Goal: Task Accomplishment & Management: Manage account settings

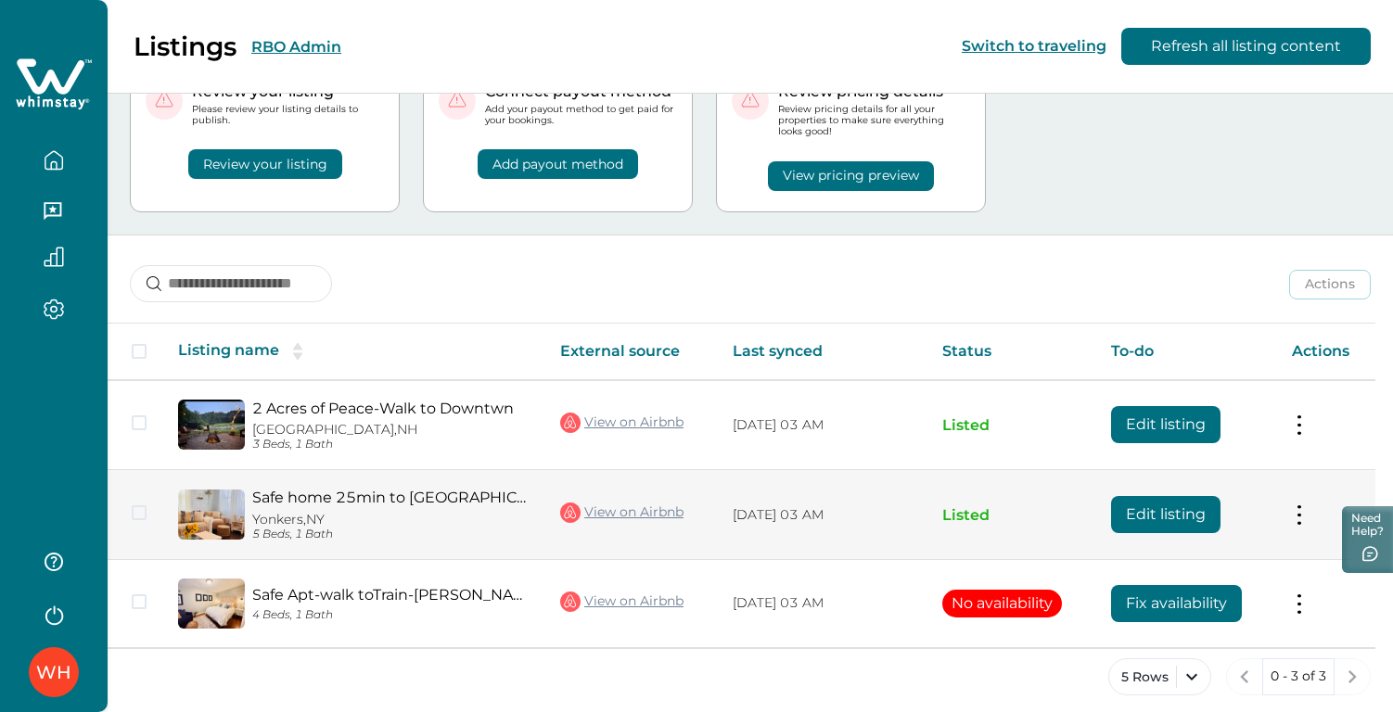
scroll to position [96, 0]
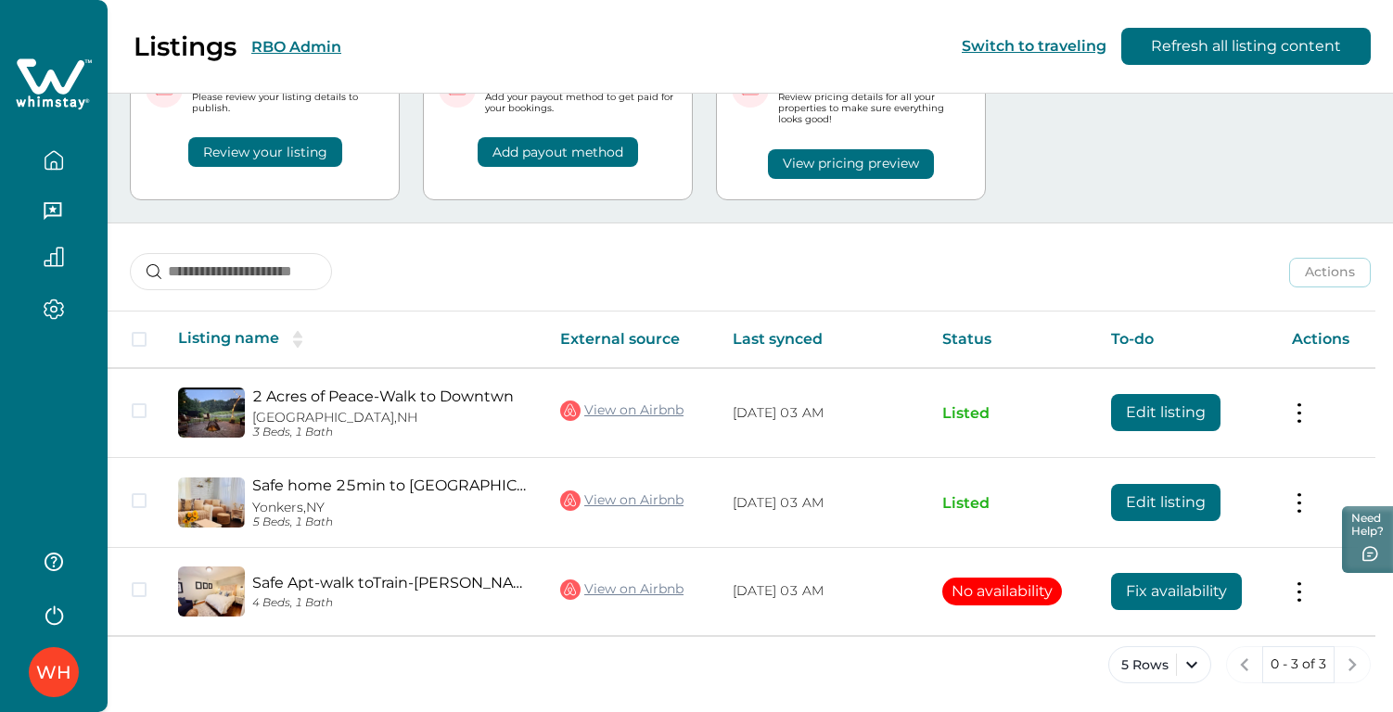
click at [309, 48] on button "RBO Admin" at bounding box center [296, 47] width 90 height 18
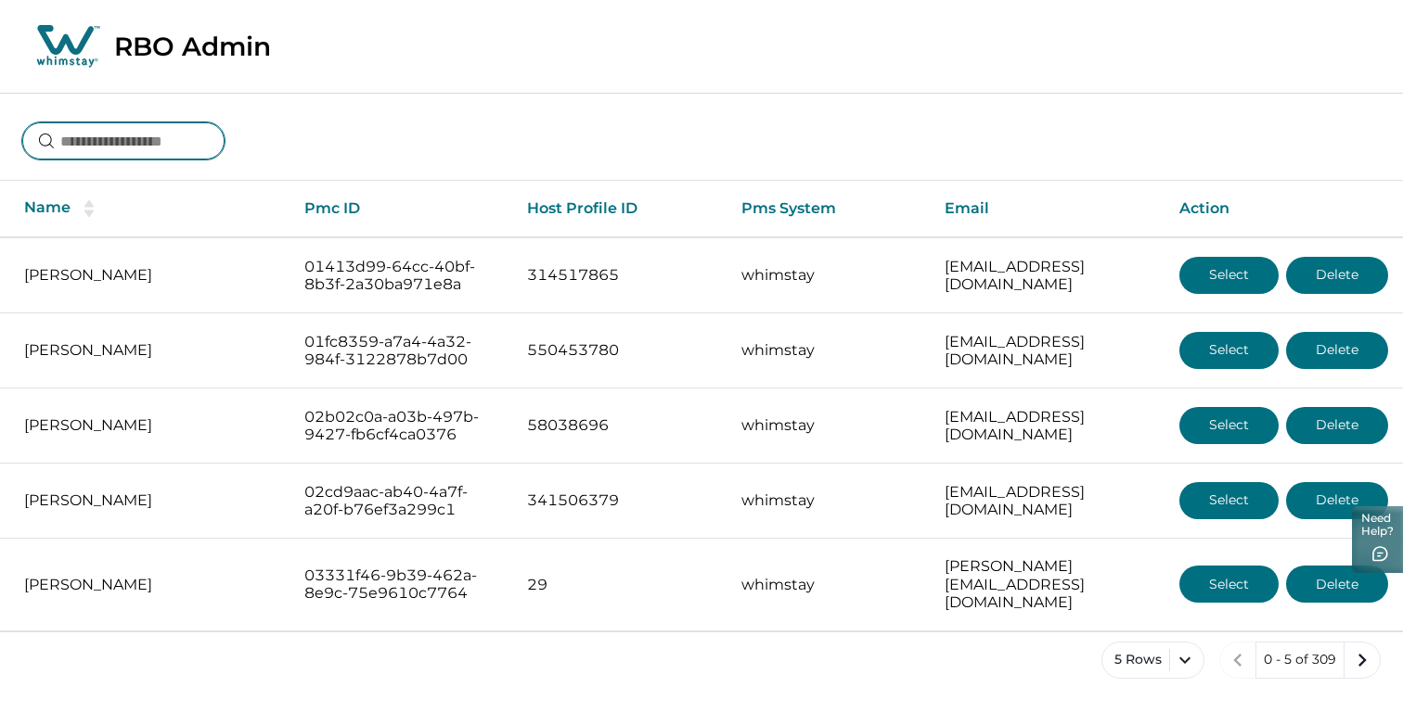
click at [125, 155] on input at bounding box center [123, 140] width 202 height 37
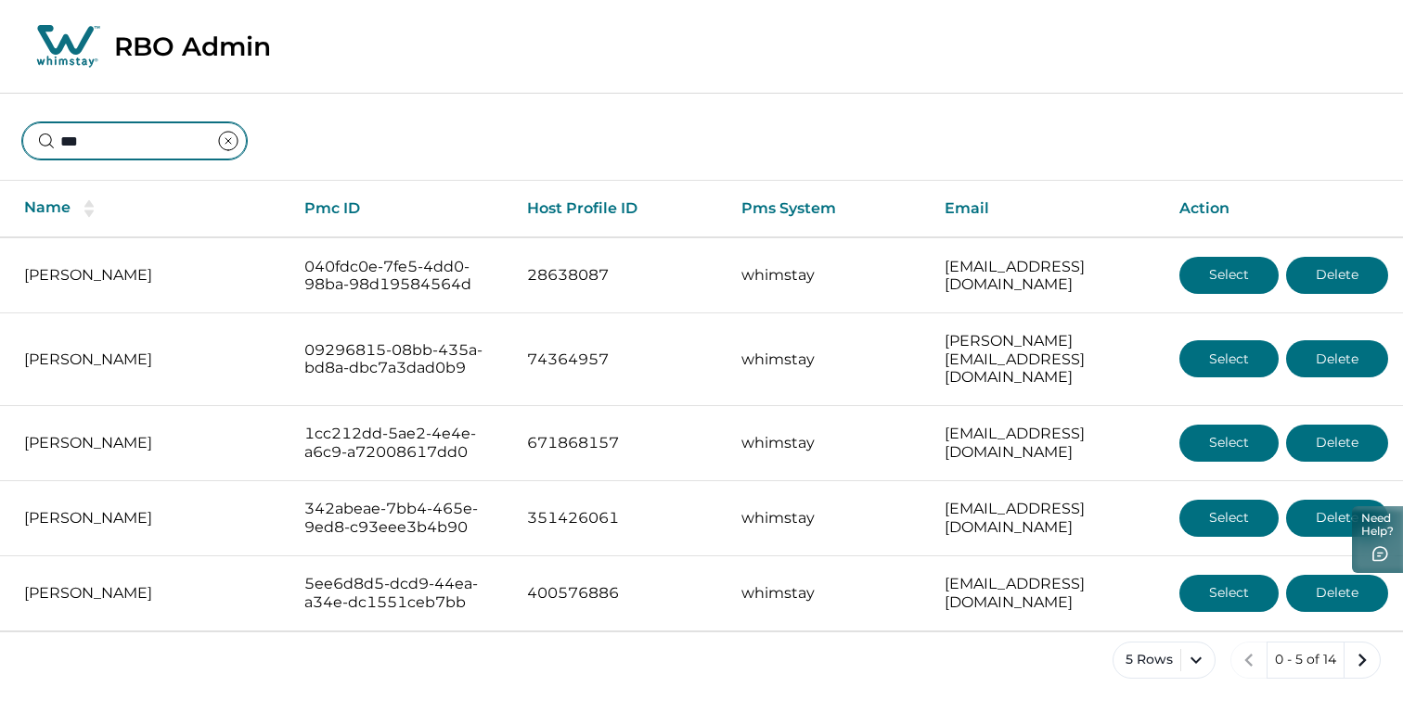
type input "****"
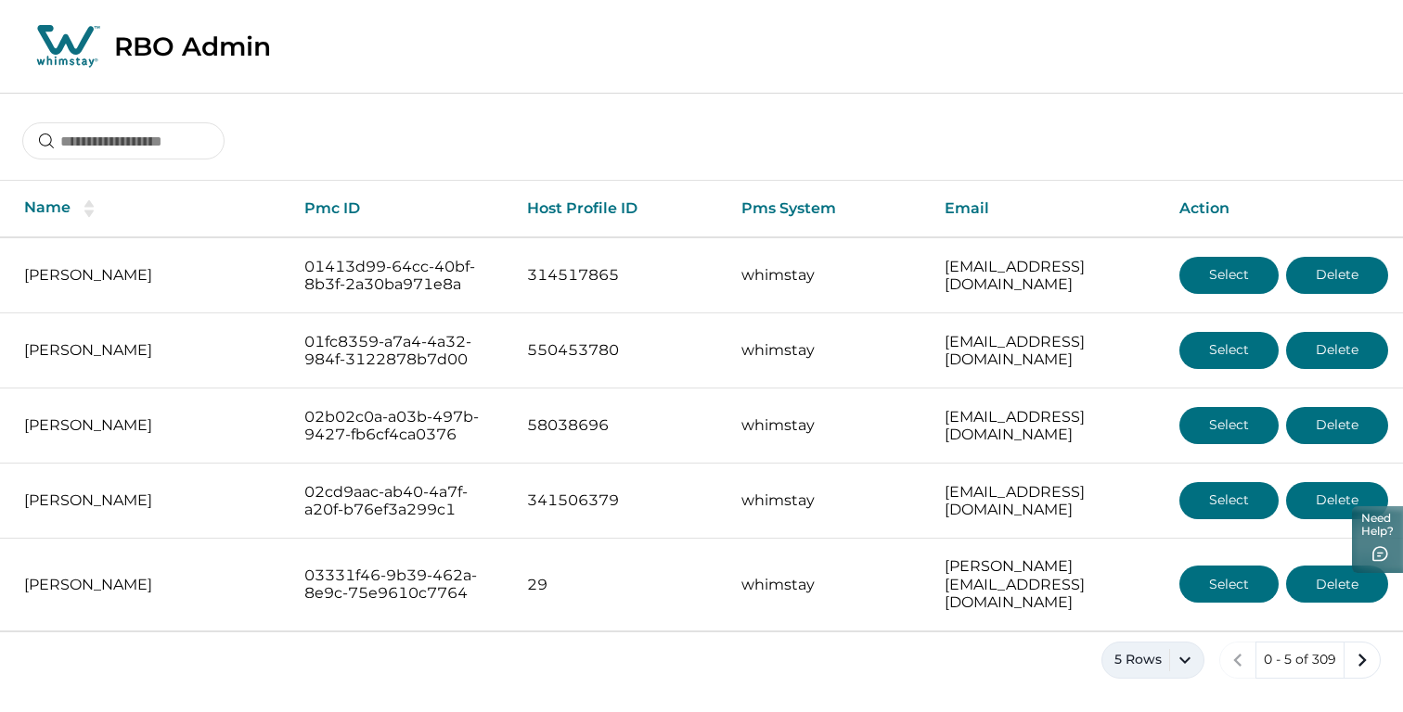
click at [1114, 642] on button "5 Rows" at bounding box center [1152, 660] width 103 height 37
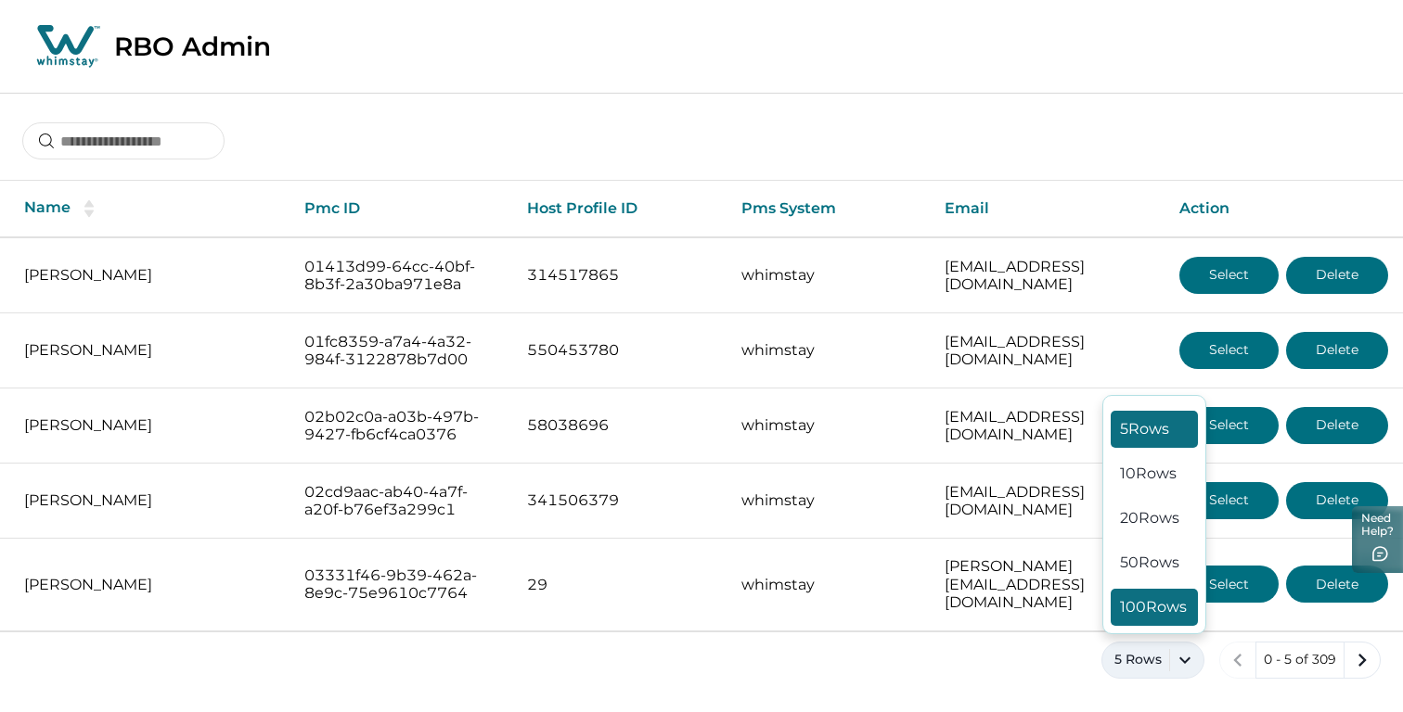
click at [1135, 596] on button "100 Rows" at bounding box center [1153, 607] width 87 height 37
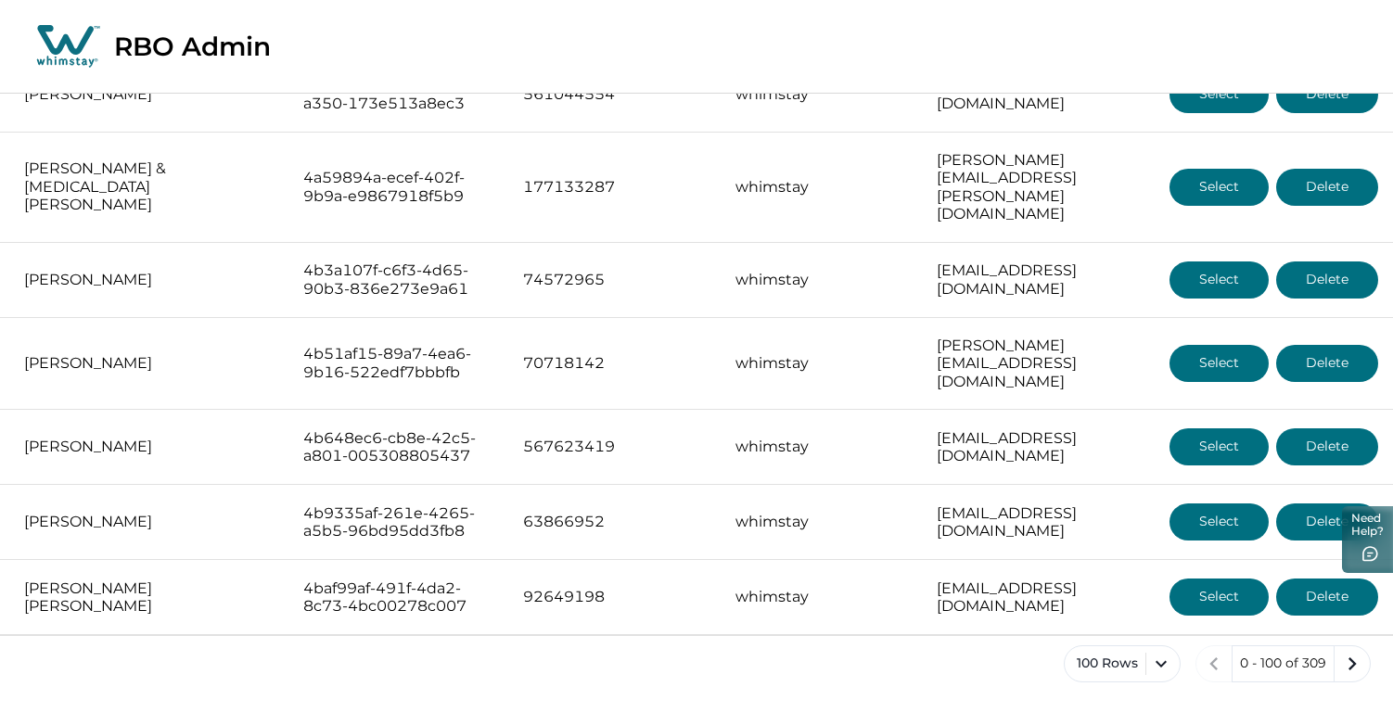
scroll to position [8833, 0]
click at [1354, 672] on icon "next page" at bounding box center [1353, 664] width 26 height 26
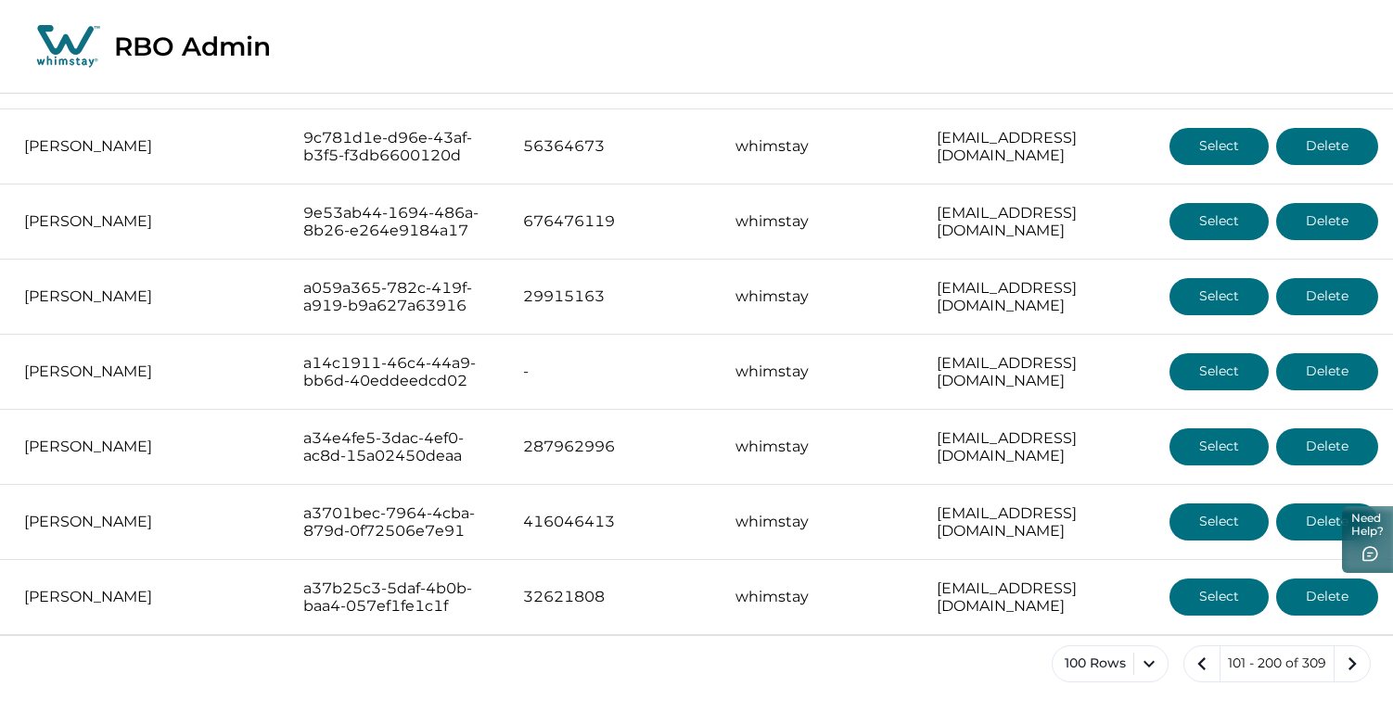
scroll to position [8387, 0]
click at [1354, 653] on icon "next page" at bounding box center [1353, 664] width 26 height 26
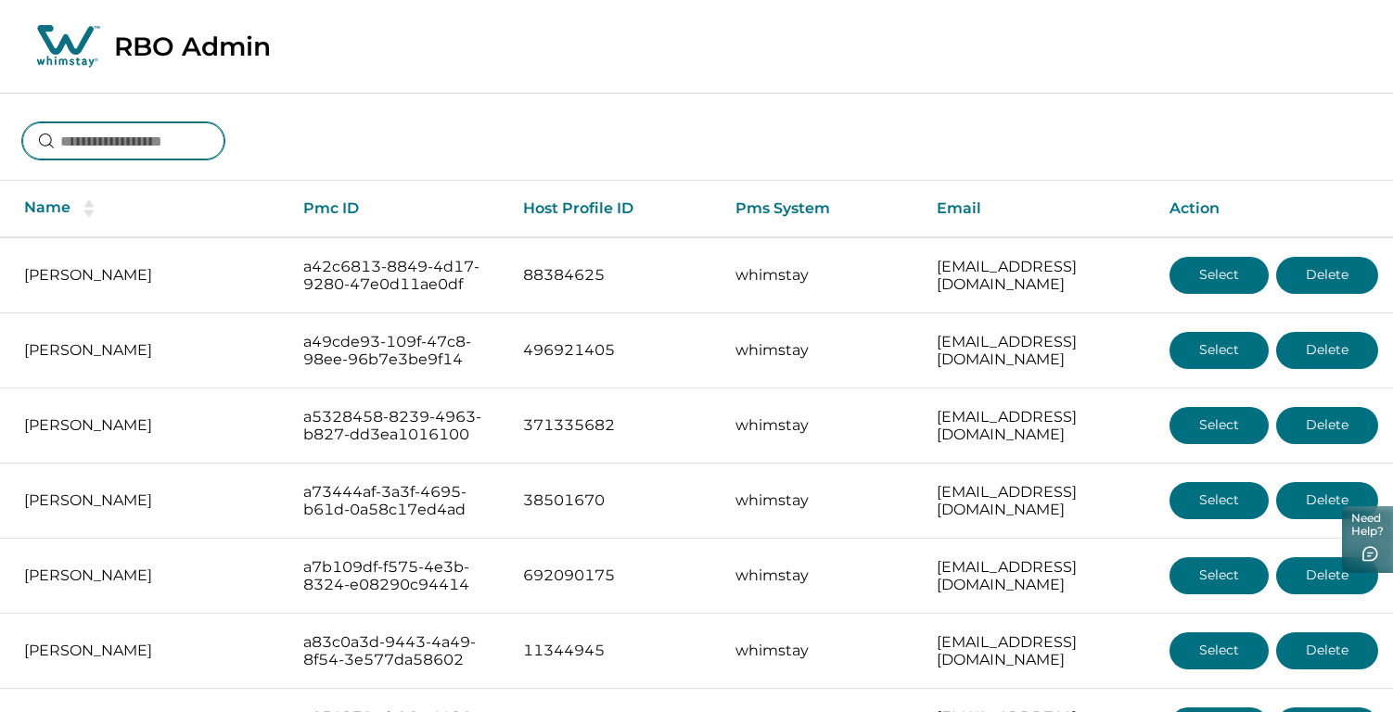
click at [173, 151] on input at bounding box center [123, 140] width 202 height 37
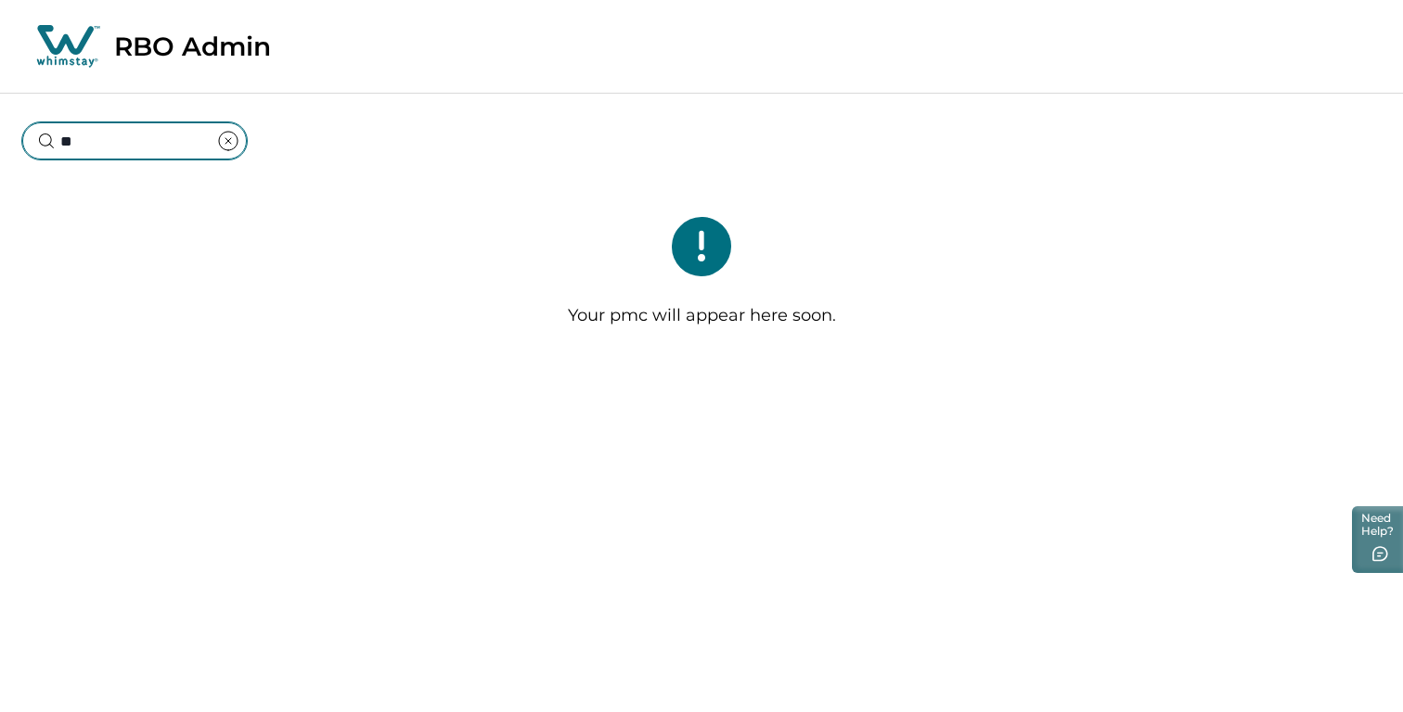
type input "*"
type input "*****"
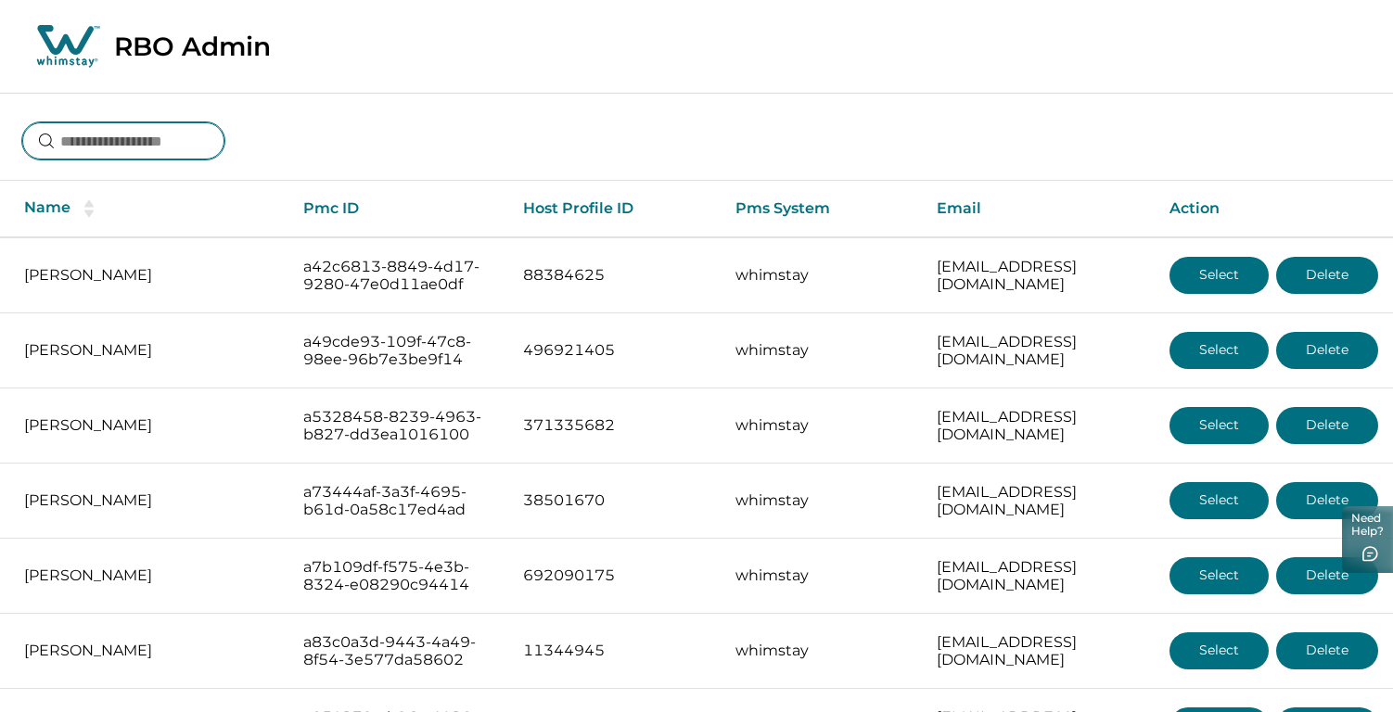
click at [161, 148] on input at bounding box center [123, 140] width 202 height 37
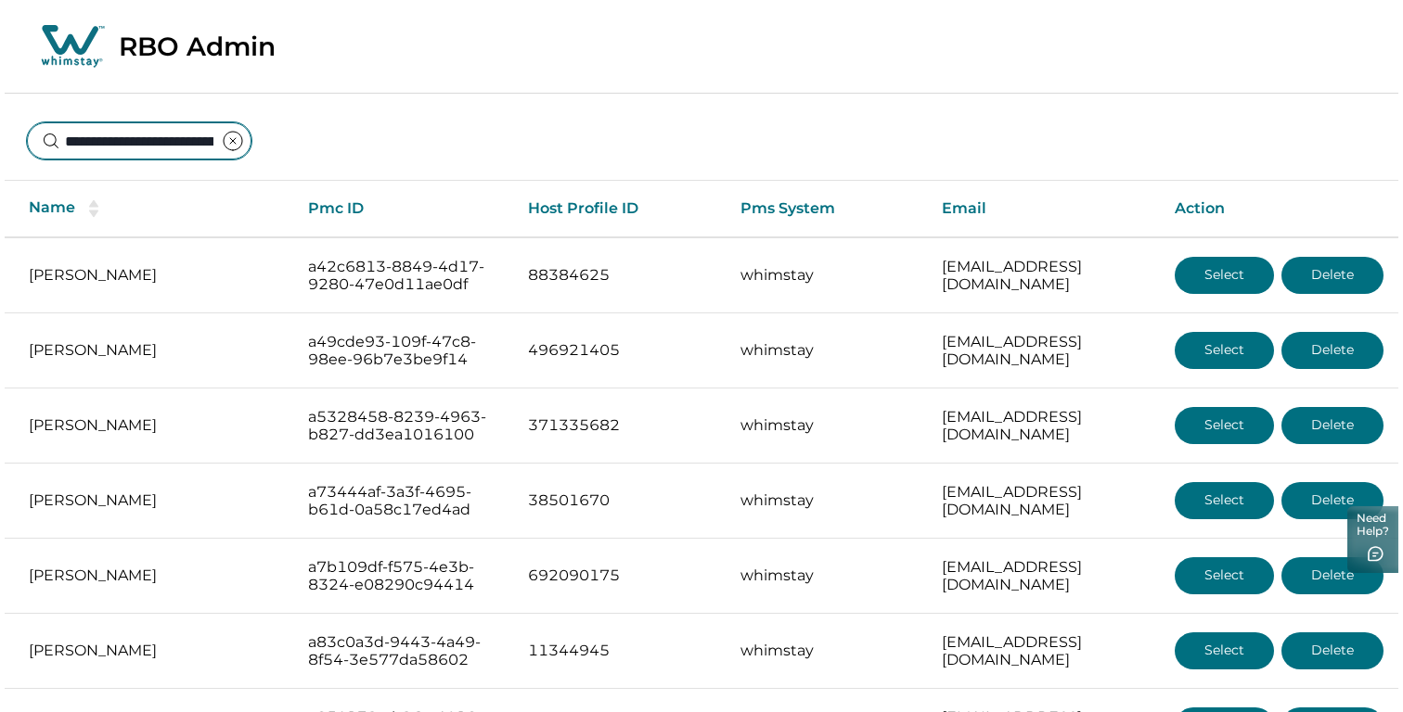
scroll to position [0, 130]
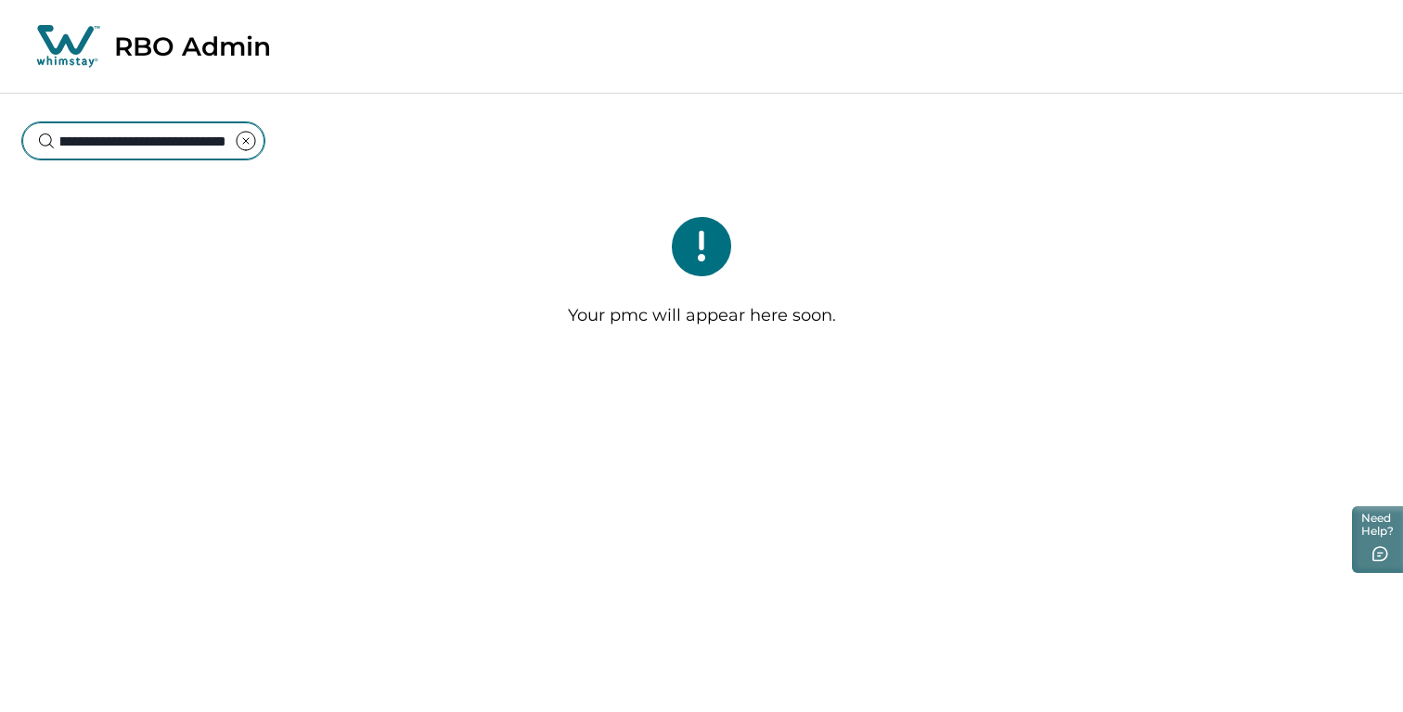
type input "**********"
click at [247, 145] on icon "clear input" at bounding box center [246, 141] width 22 height 22
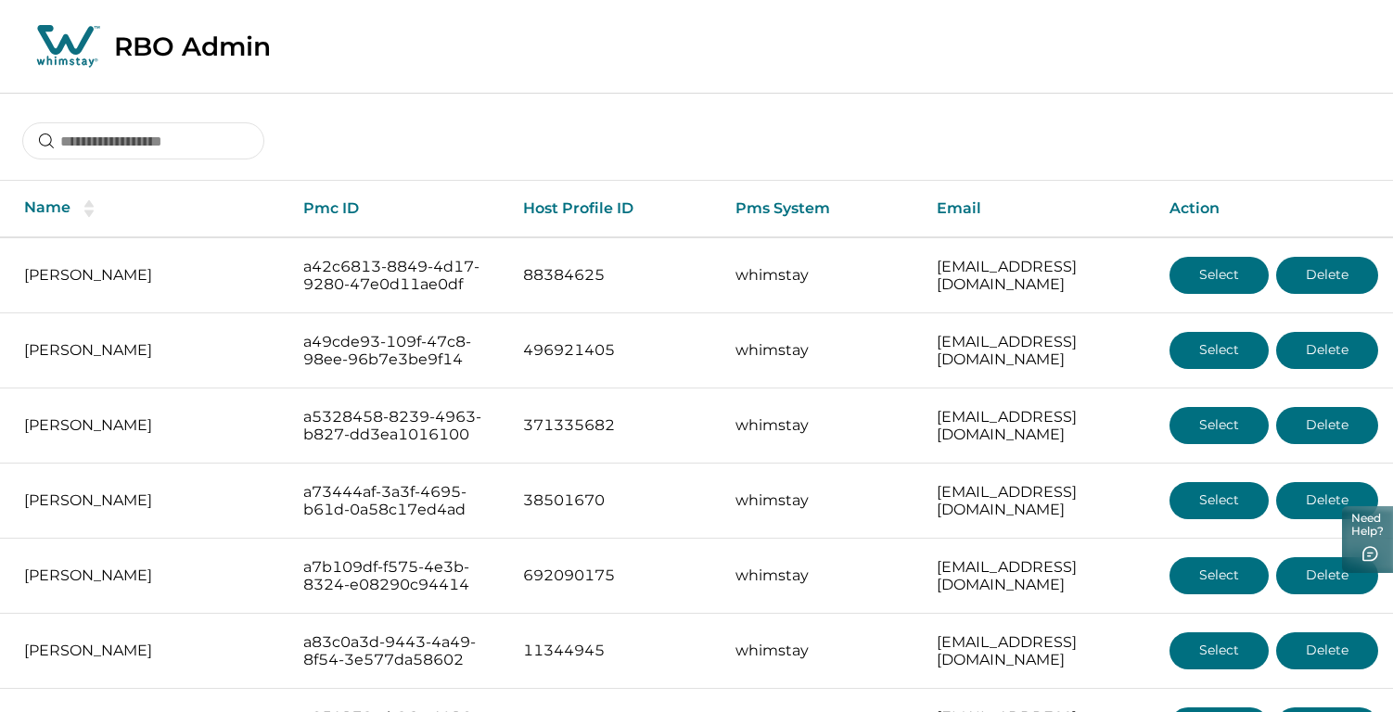
click at [71, 48] on icon at bounding box center [65, 40] width 57 height 30
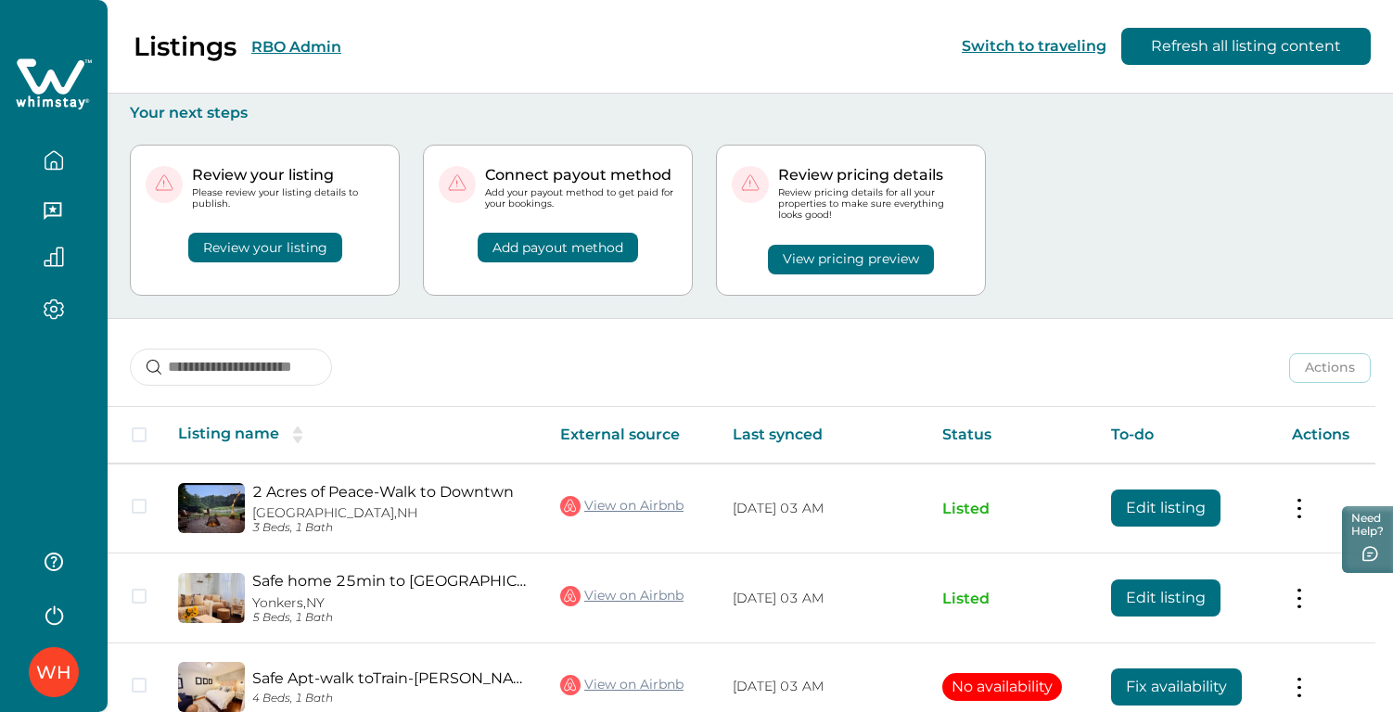
click at [289, 44] on button "RBO Admin" at bounding box center [296, 47] width 90 height 18
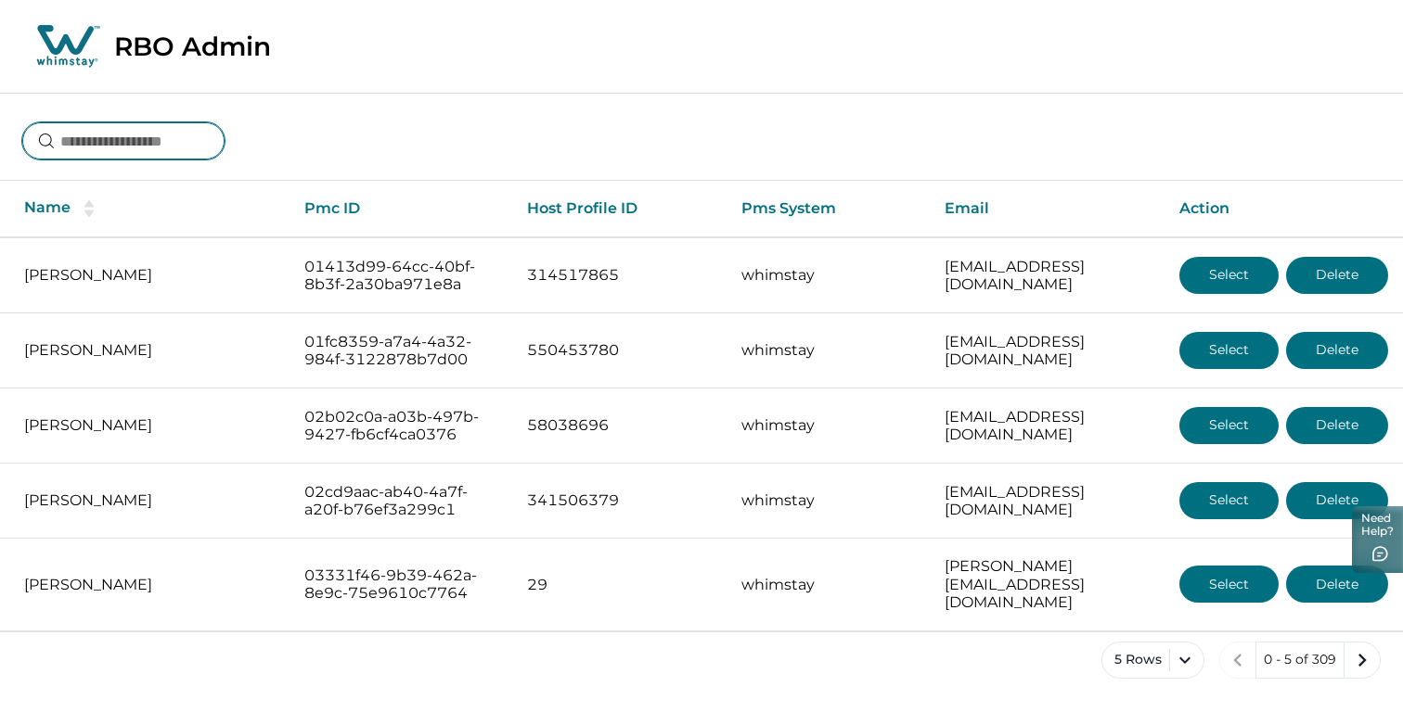
click at [216, 136] on input at bounding box center [123, 140] width 202 height 37
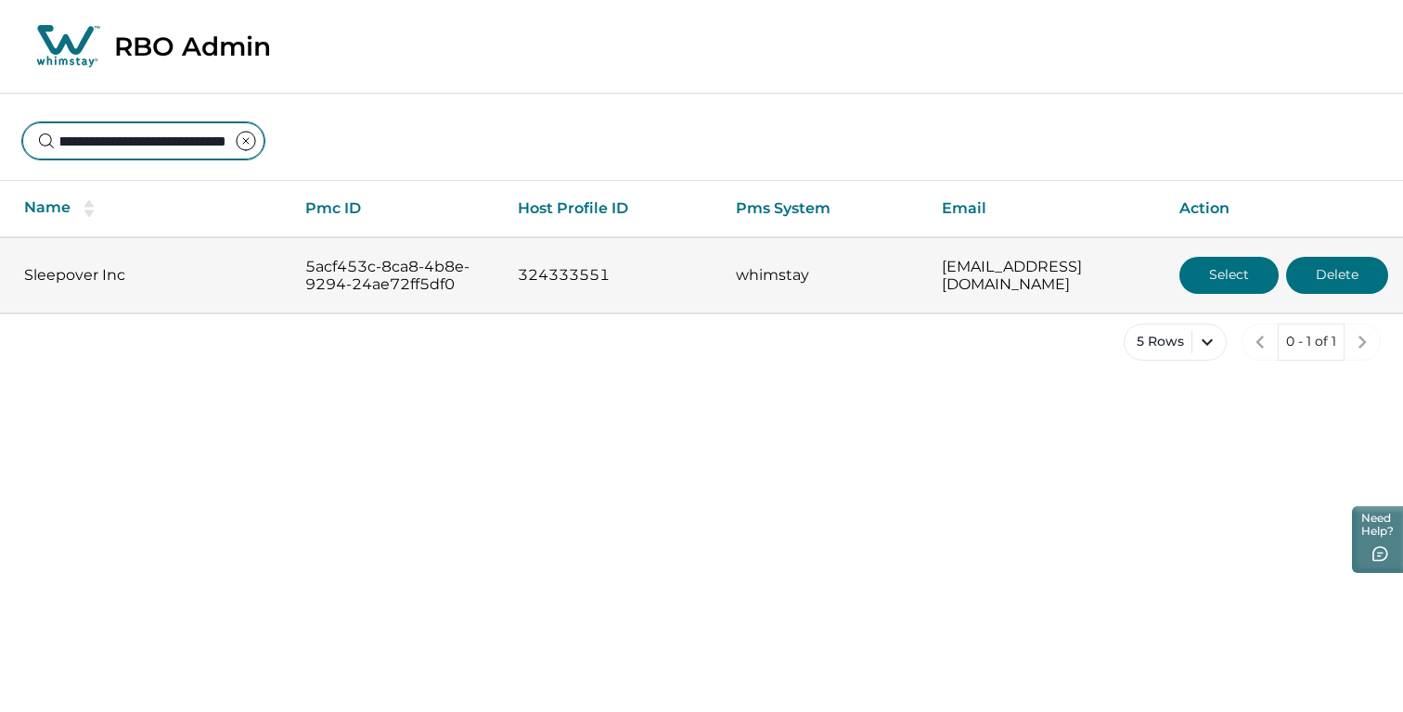
type input "**********"
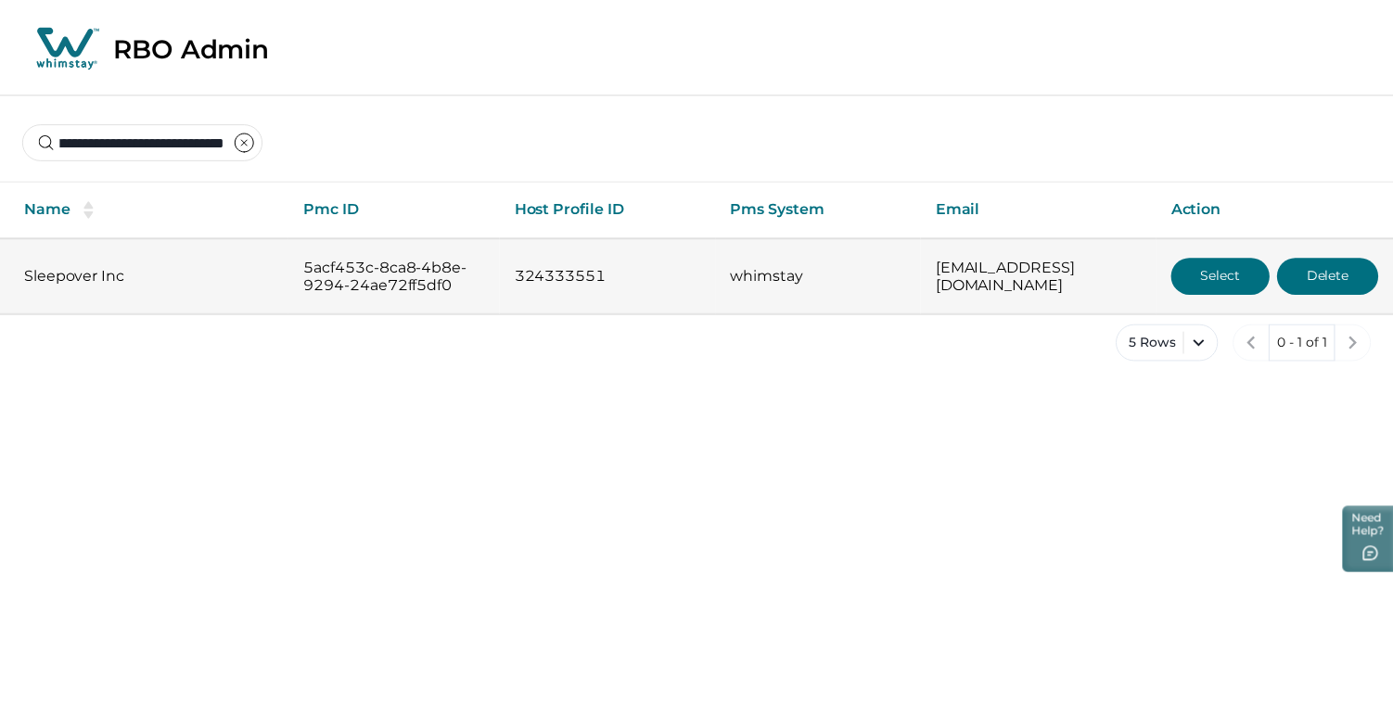
scroll to position [0, 0]
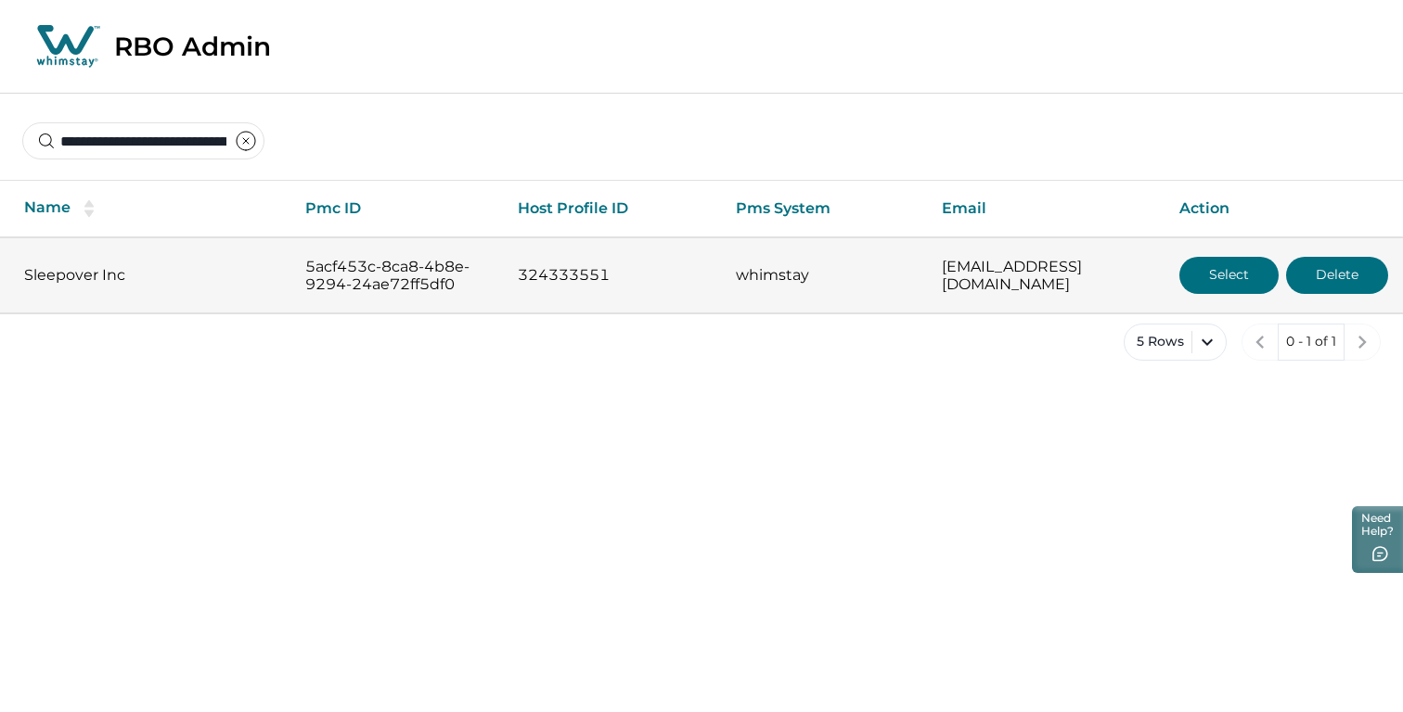
click at [1220, 272] on button "Select" at bounding box center [1228, 275] width 99 height 37
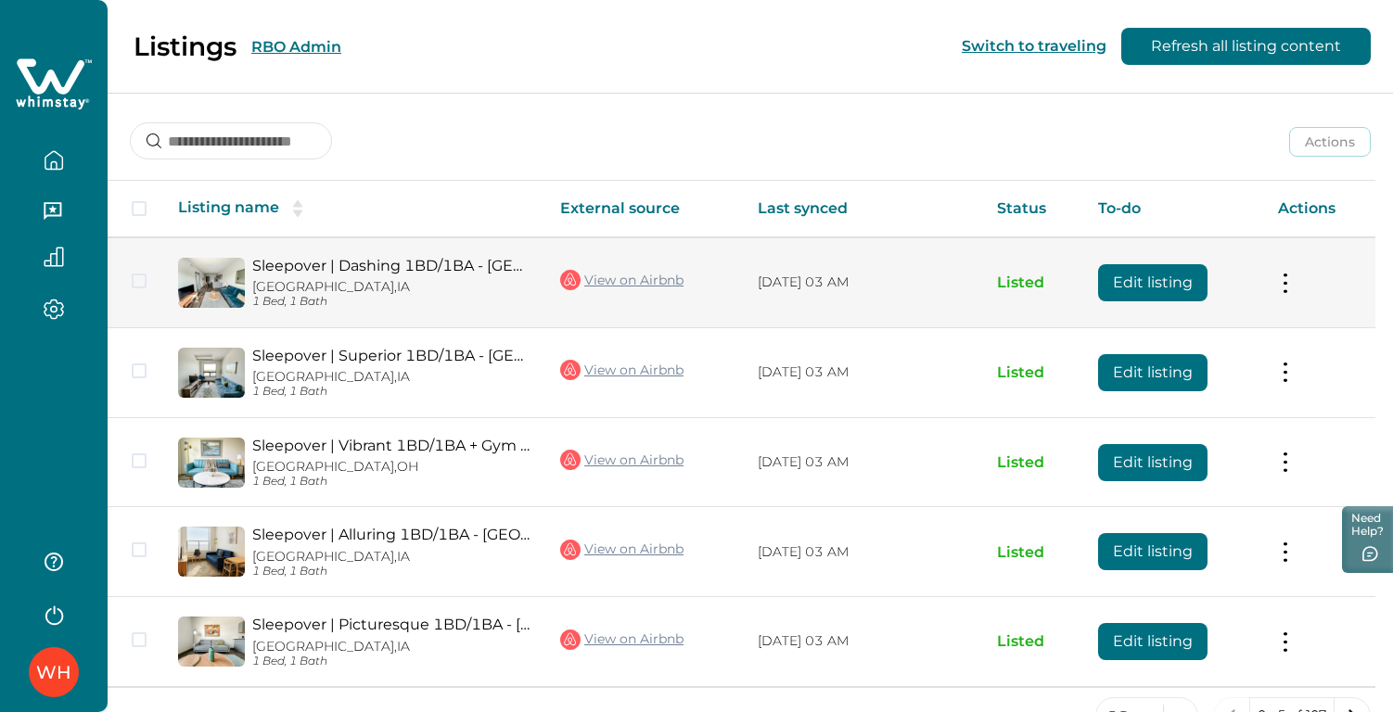
click at [432, 267] on link "Sleepover | Dashing 1BD/1BA - [GEOGRAPHIC_DATA]" at bounding box center [391, 266] width 278 height 18
click at [1297, 269] on td "Actions View listing on Whimstay Unlist listing View listing details" at bounding box center [1319, 282] width 112 height 90
click at [1293, 288] on button at bounding box center [1285, 282] width 15 height 19
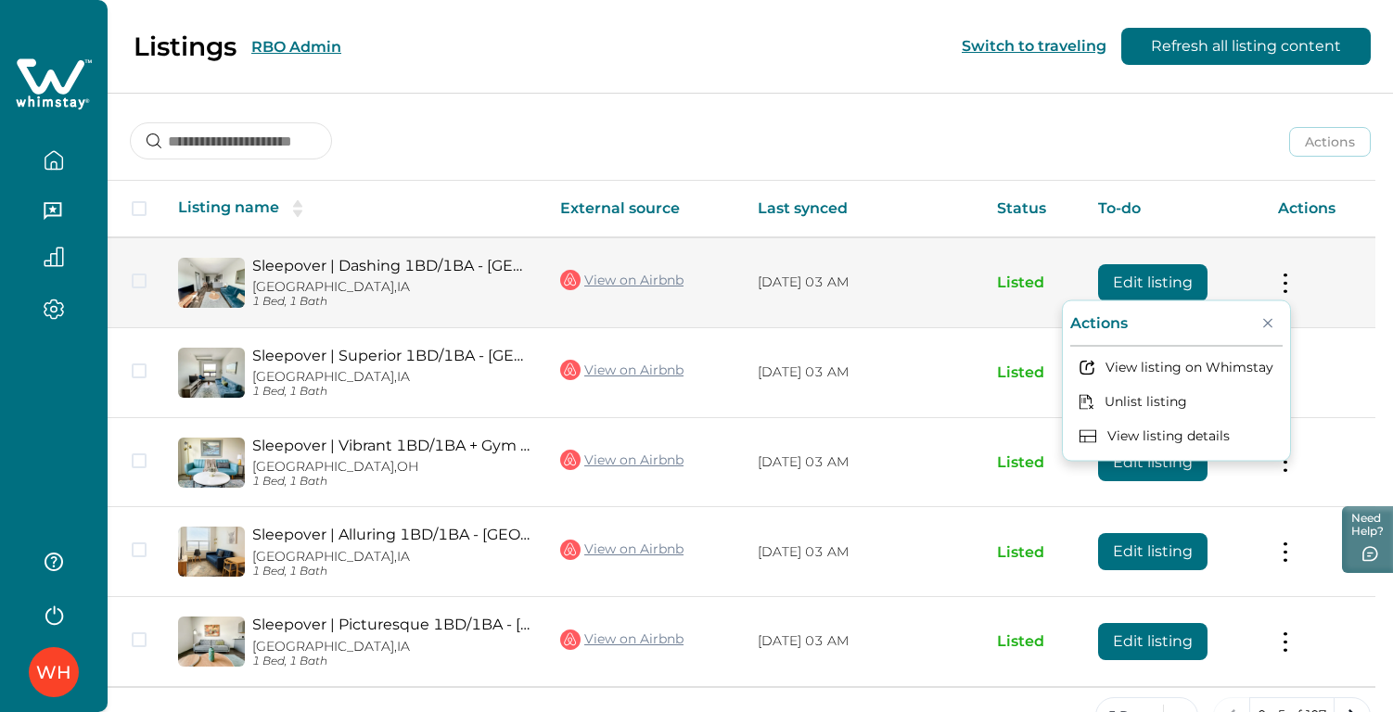
click at [1190, 283] on button "Edit listing" at bounding box center [1152, 282] width 109 height 37
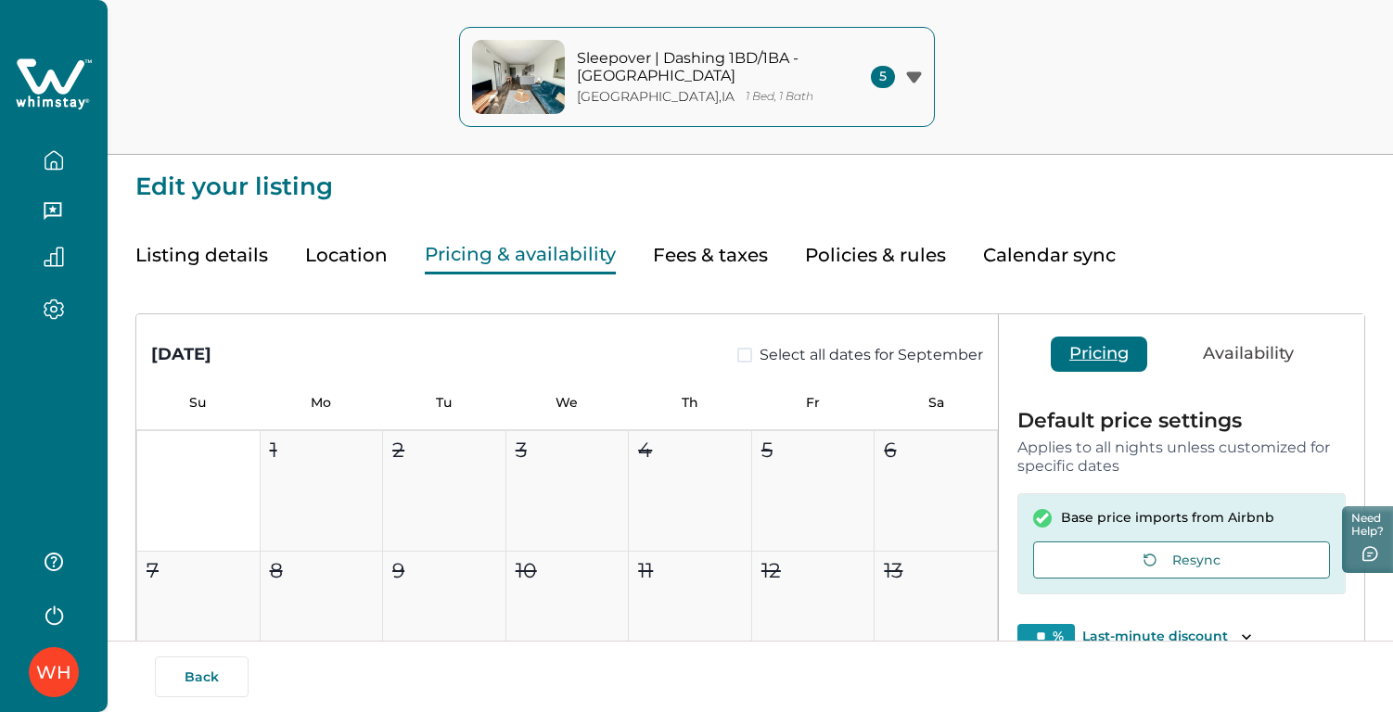
click at [549, 266] on button "Pricing & availability" at bounding box center [520, 256] width 191 height 38
click at [361, 266] on button "Location" at bounding box center [346, 256] width 83 height 38
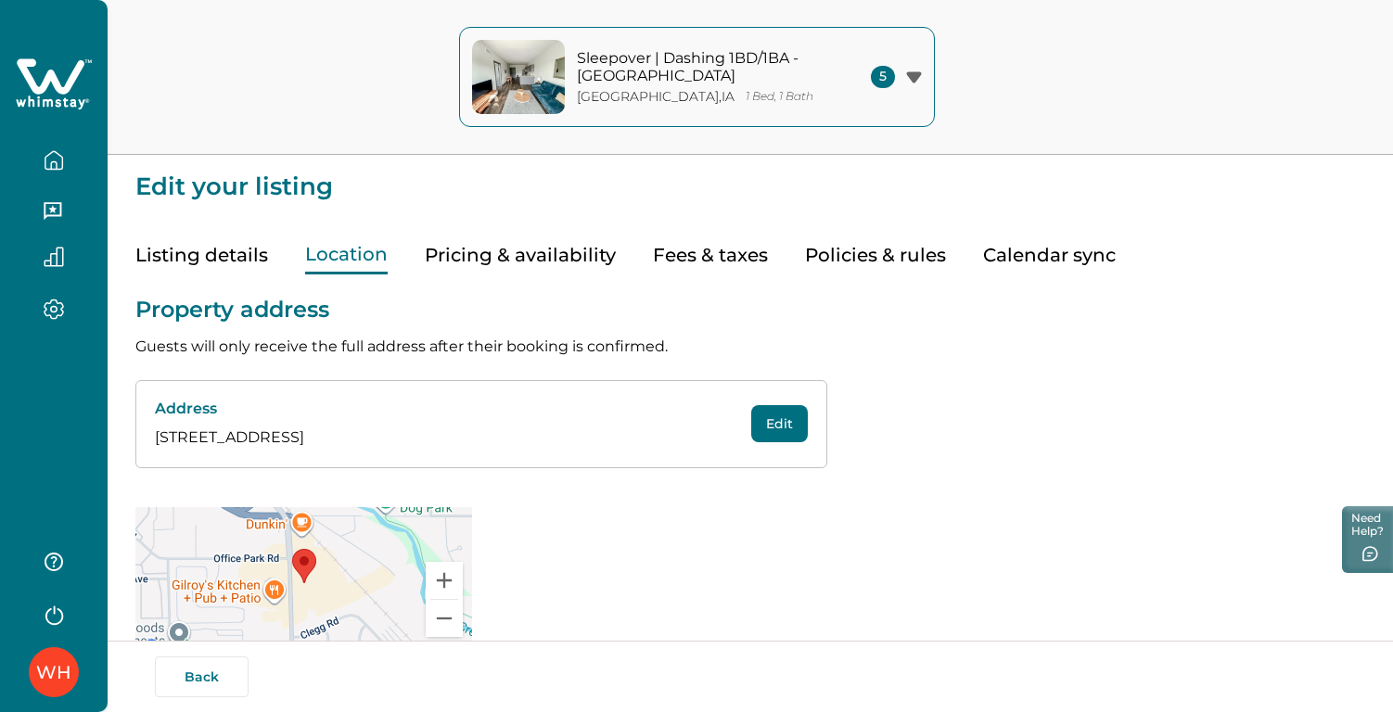
click at [377, 434] on p "[STREET_ADDRESS]" at bounding box center [433, 438] width 557 height 22
copy div "[STREET_ADDRESS] Edit"
click at [78, 152] on button "button" at bounding box center [54, 160] width 78 height 37
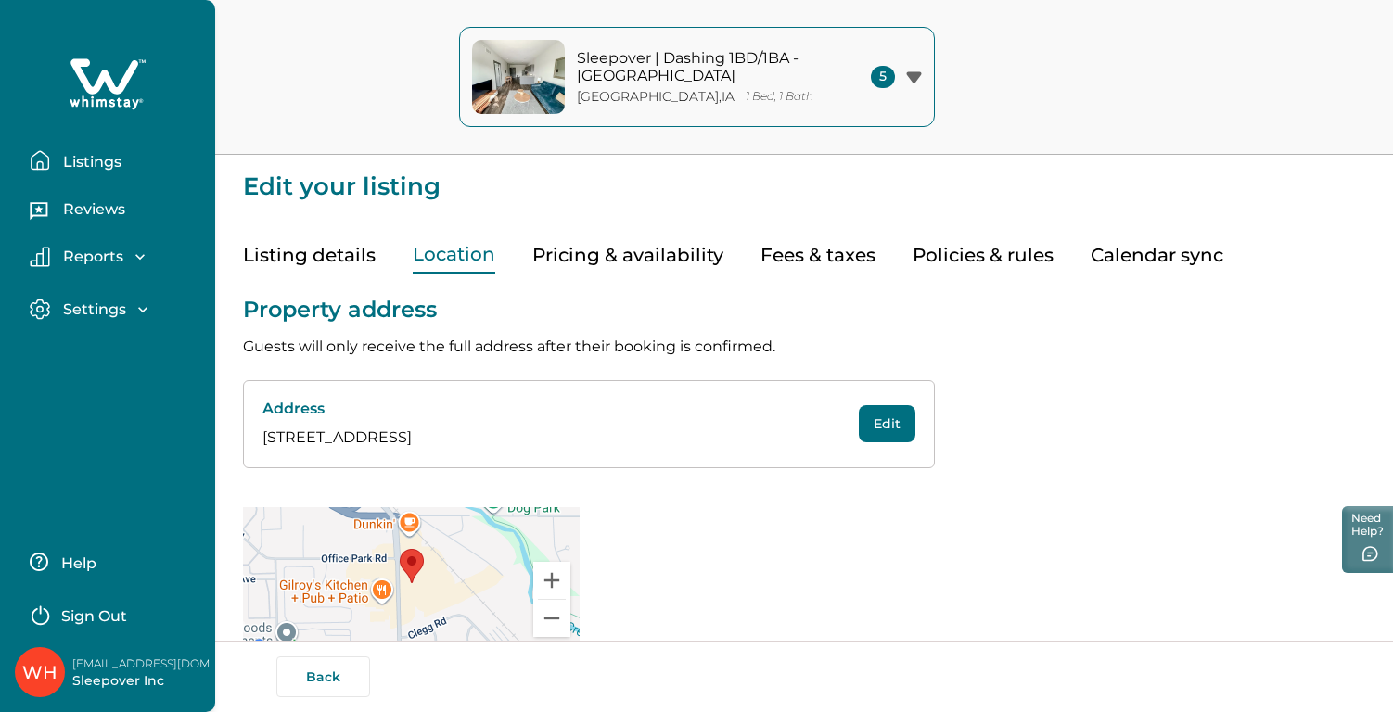
click at [93, 165] on p "Listings" at bounding box center [90, 162] width 64 height 19
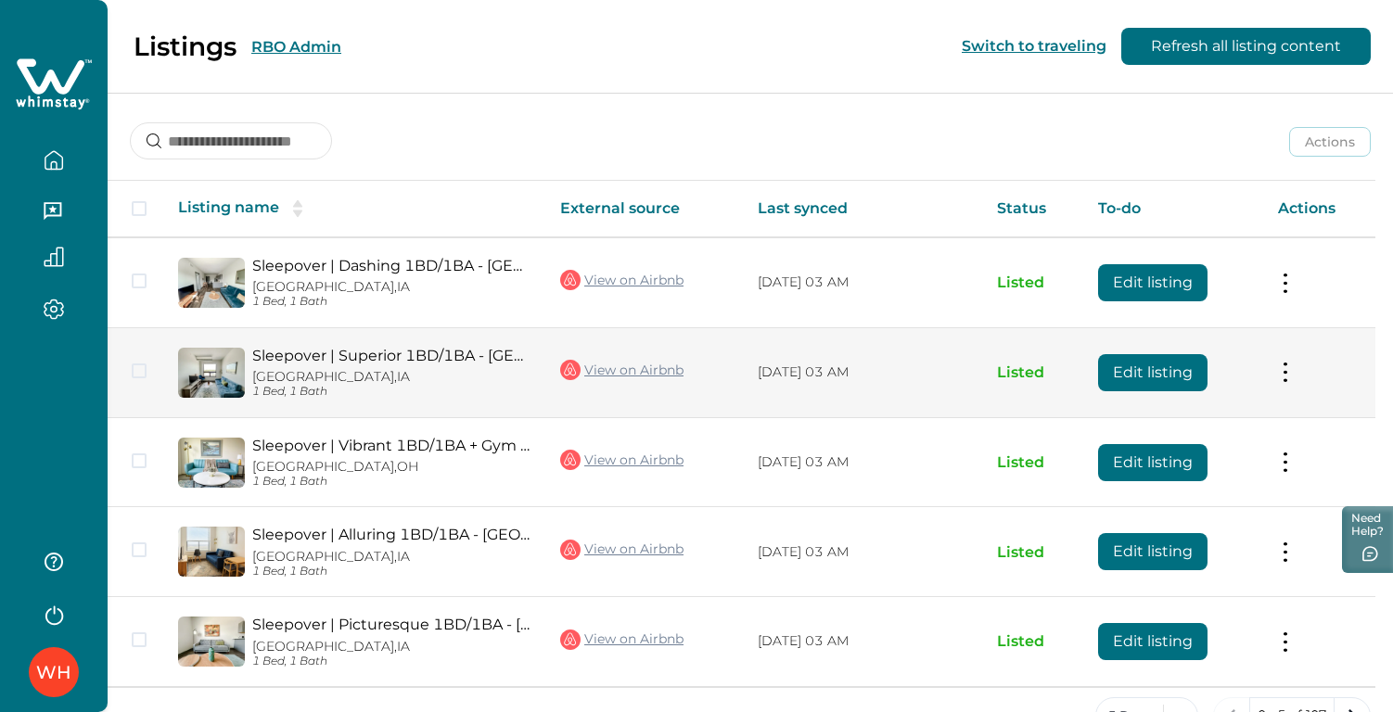
click at [531, 364] on div "Sleepover | Superior 1BD/1BA - [GEOGRAPHIC_DATA], [GEOGRAPHIC_DATA] 1 Bed, 1 Ba…" at bounding box center [388, 373] width 286 height 52
click at [494, 369] on p "[GEOGRAPHIC_DATA], [GEOGRAPHIC_DATA]" at bounding box center [391, 377] width 278 height 16
click at [449, 352] on link "Sleepover | Superior 1BD/1BA - [GEOGRAPHIC_DATA]" at bounding box center [391, 356] width 278 height 18
click at [1188, 372] on button "Edit listing" at bounding box center [1152, 372] width 109 height 37
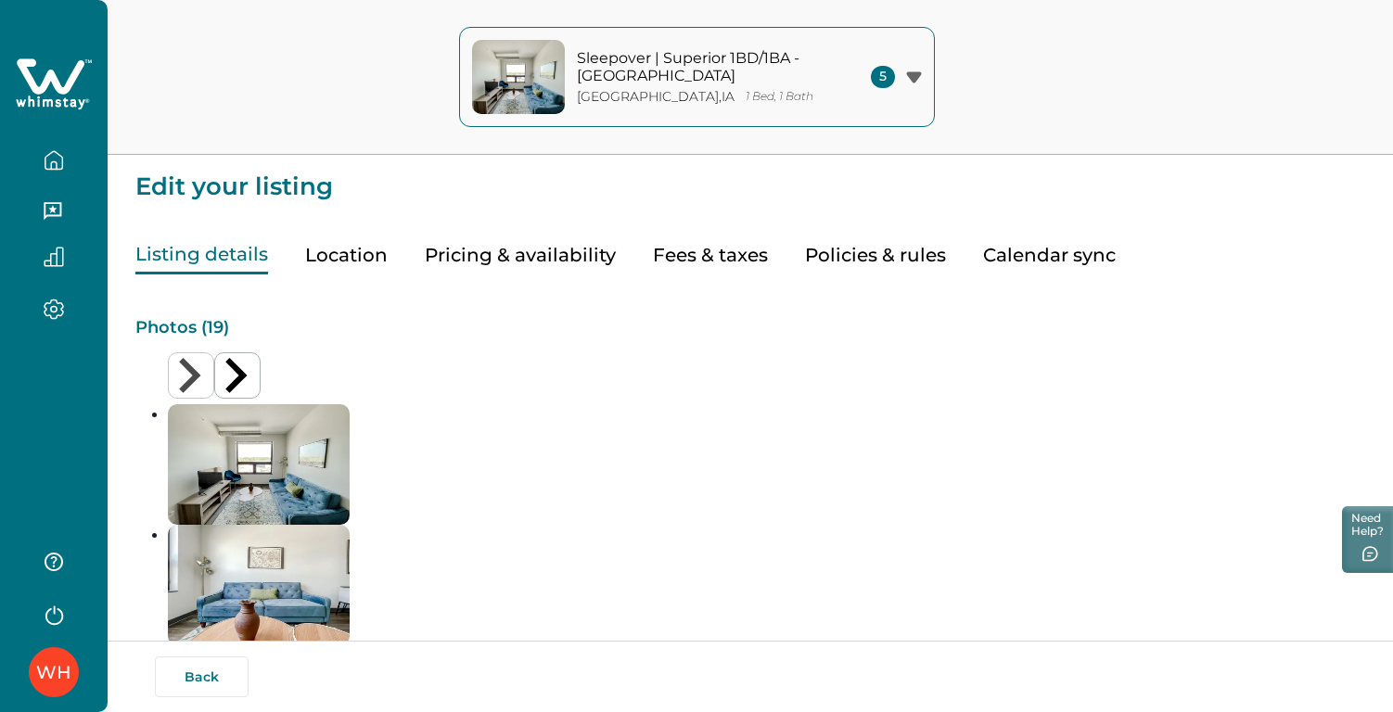
click at [356, 256] on button "Location" at bounding box center [346, 256] width 83 height 38
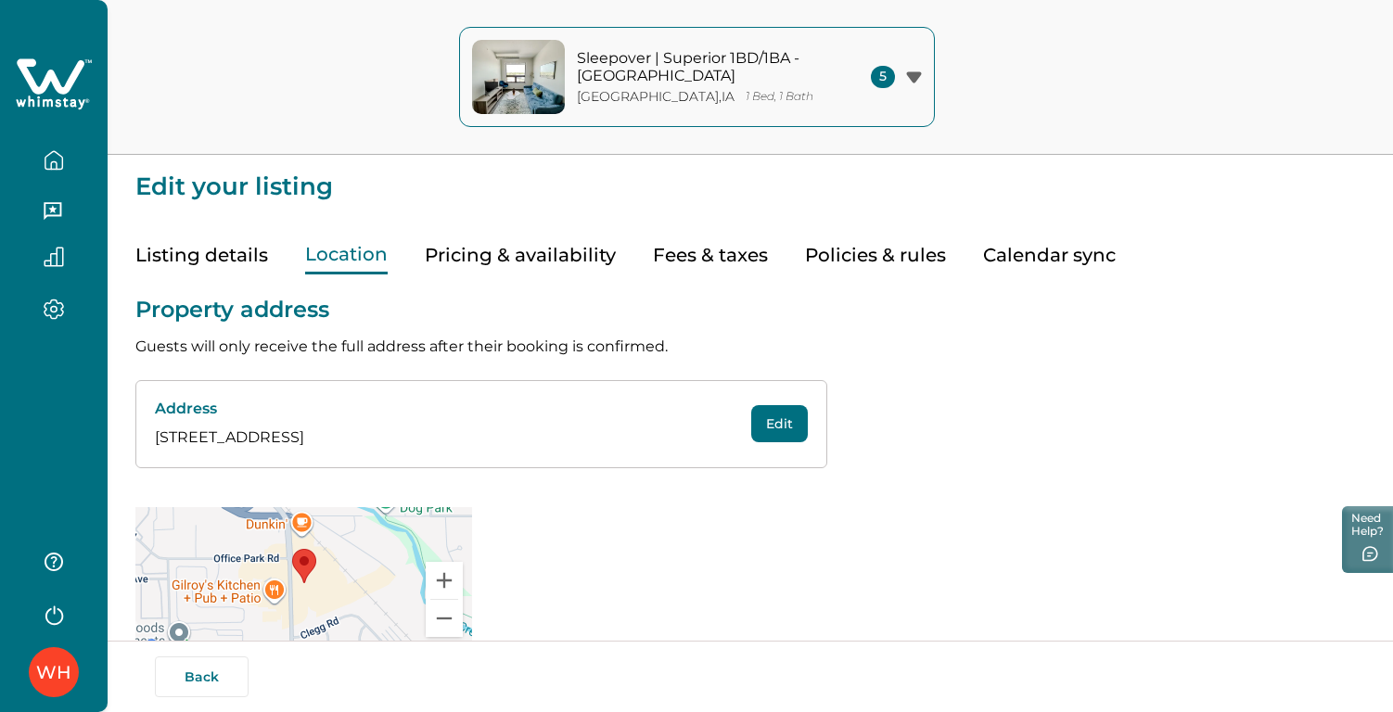
click at [342, 430] on p "[STREET_ADDRESS]" at bounding box center [433, 438] width 557 height 22
copy div "[STREET_ADDRESS] Edit"
click at [74, 158] on button "button" at bounding box center [54, 160] width 78 height 37
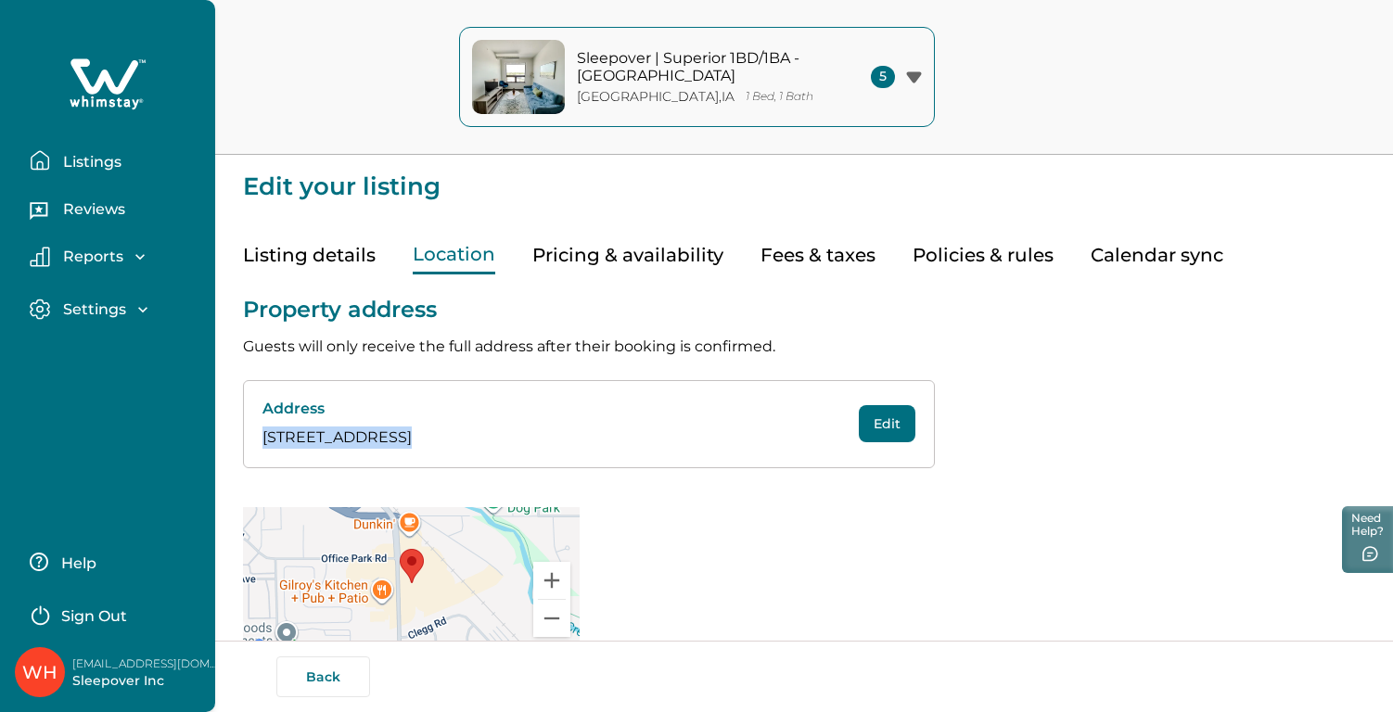
click at [74, 158] on p "Listings" at bounding box center [90, 162] width 64 height 19
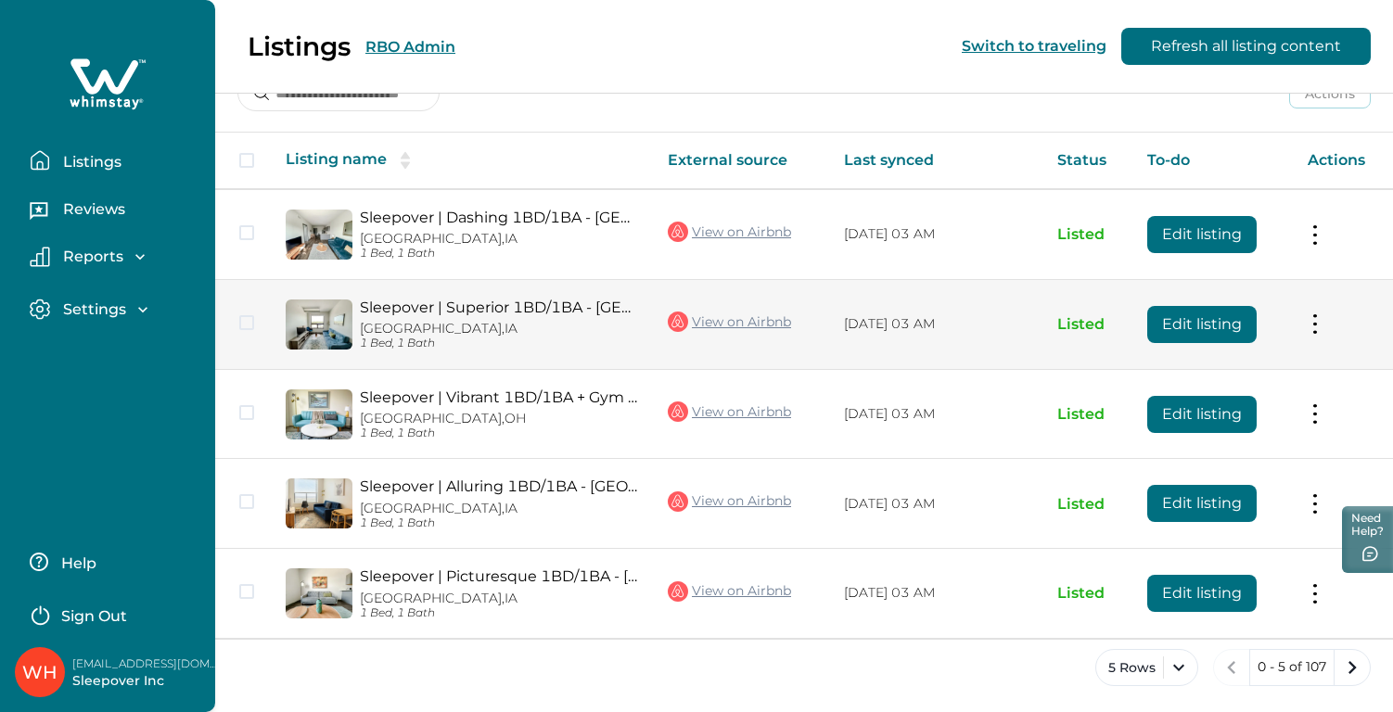
scroll to position [49, 0]
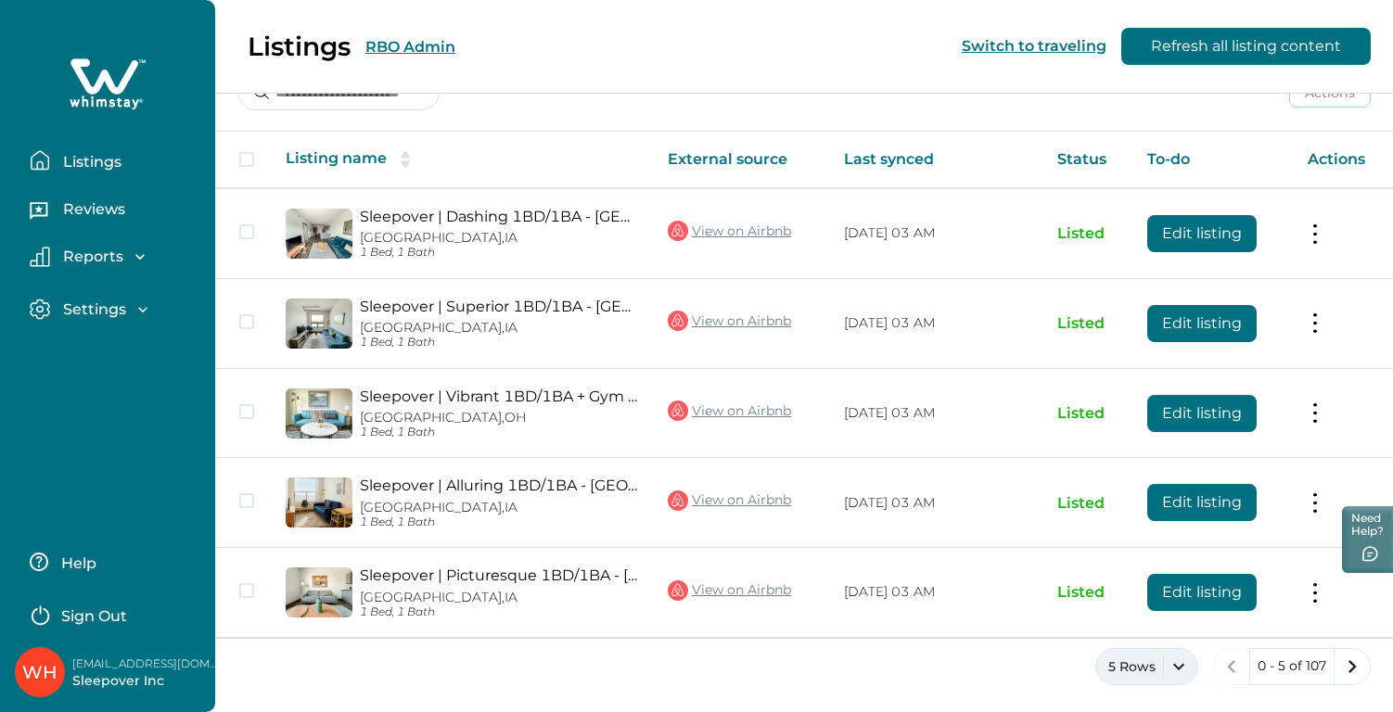
click at [1182, 669] on button "5 Rows" at bounding box center [1147, 666] width 103 height 37
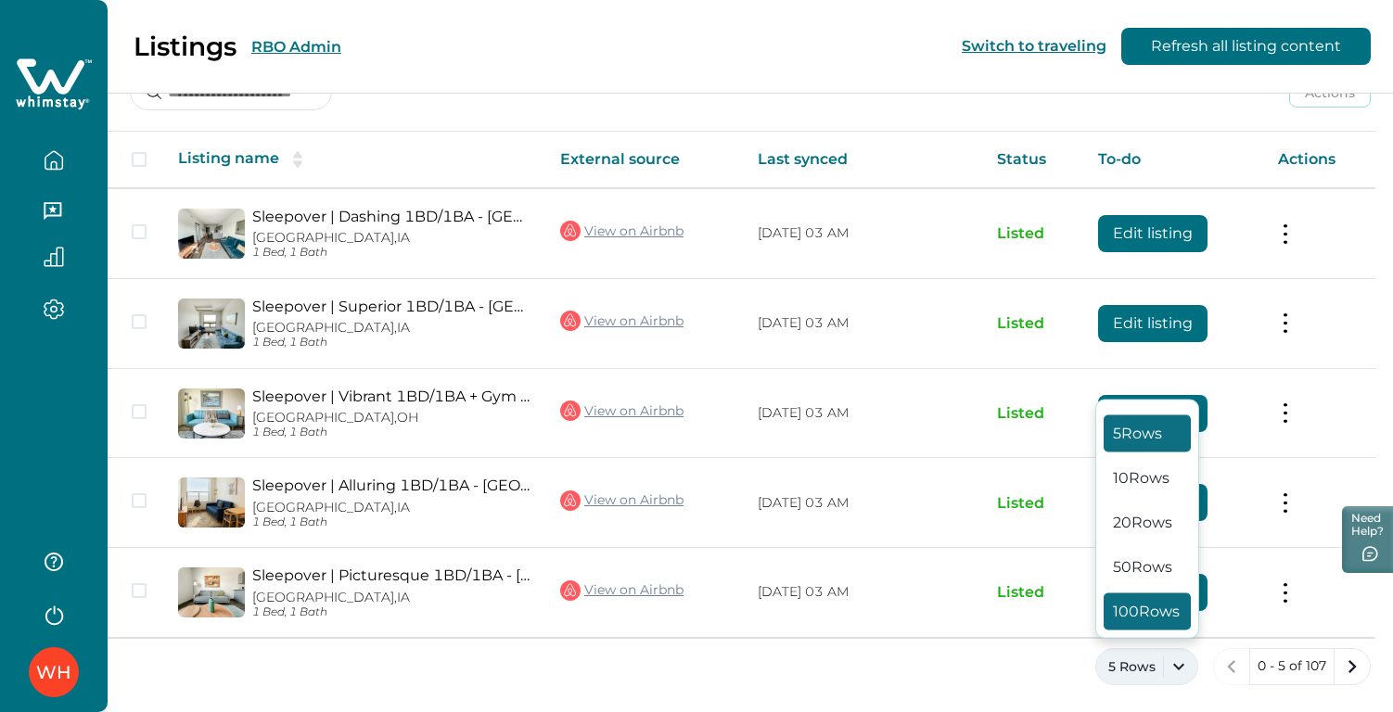
click at [1153, 627] on button "100 Rows" at bounding box center [1147, 612] width 87 height 37
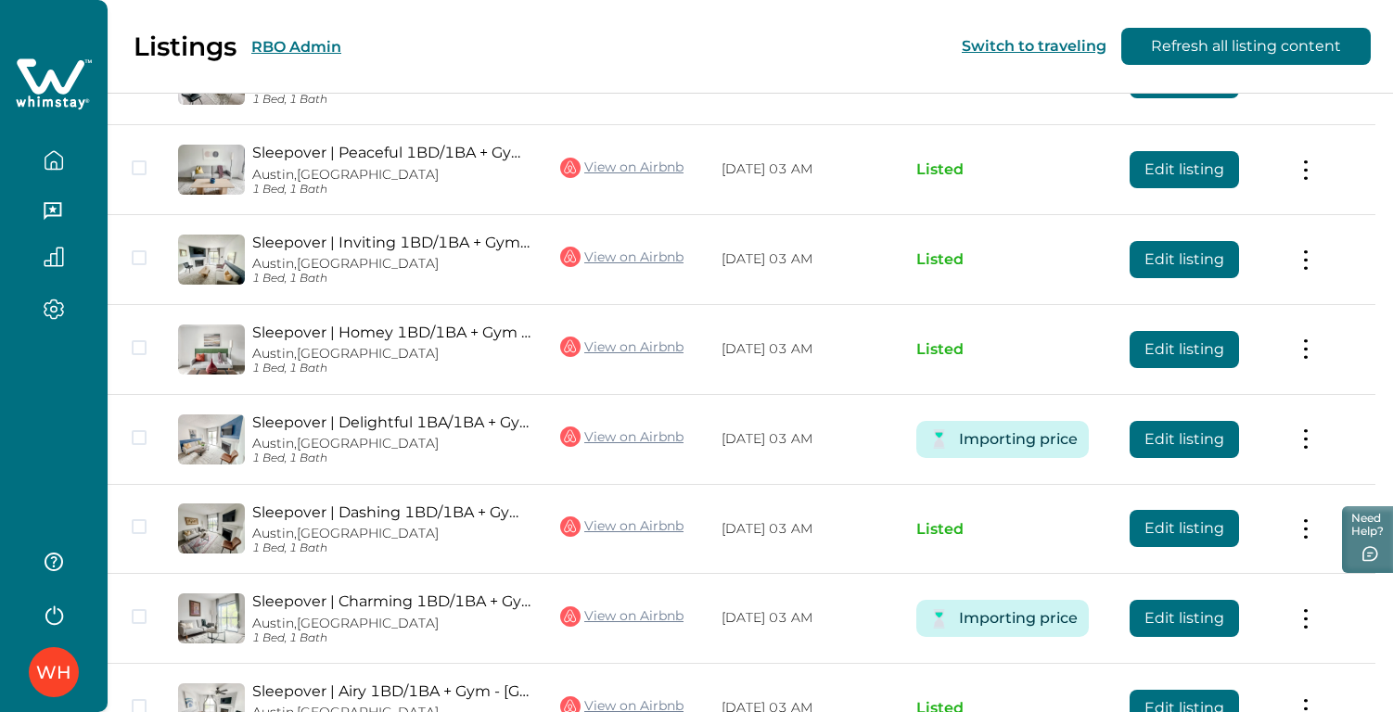
scroll to position [4986, 0]
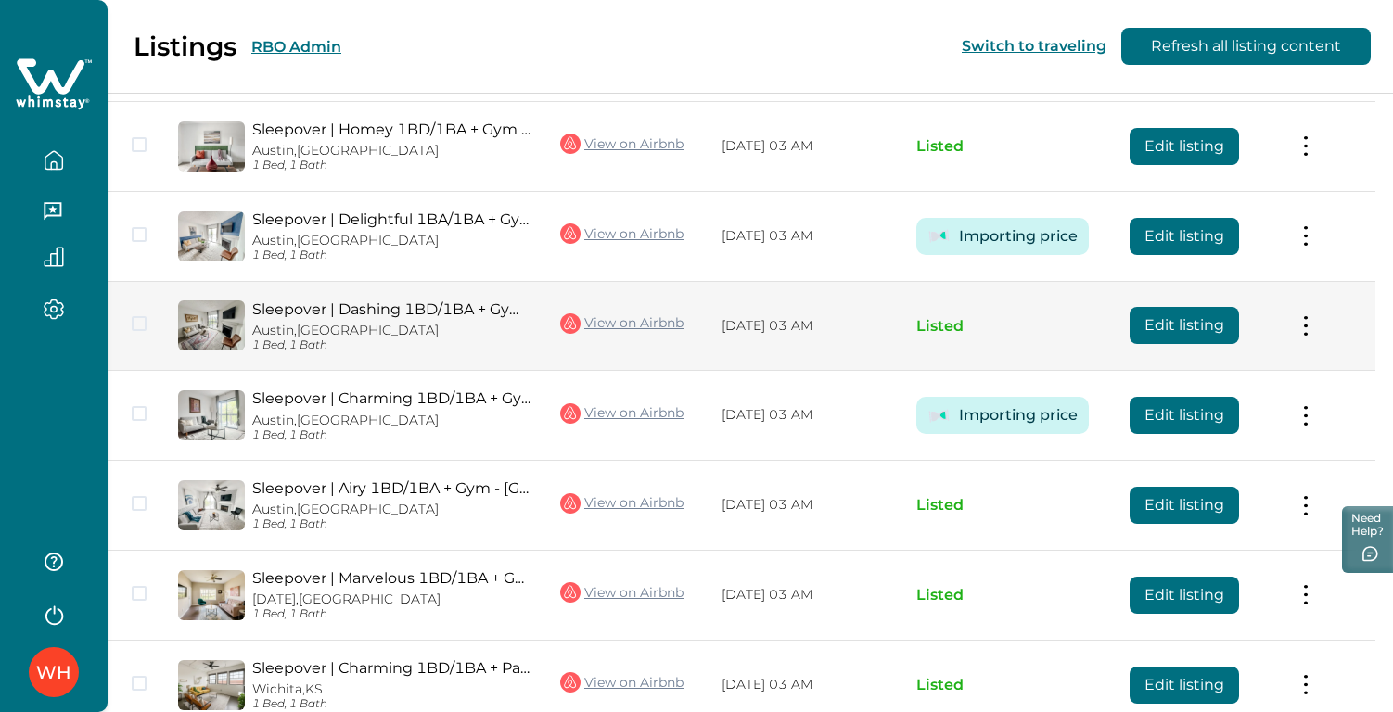
click at [1210, 307] on button "Edit listing" at bounding box center [1184, 325] width 109 height 37
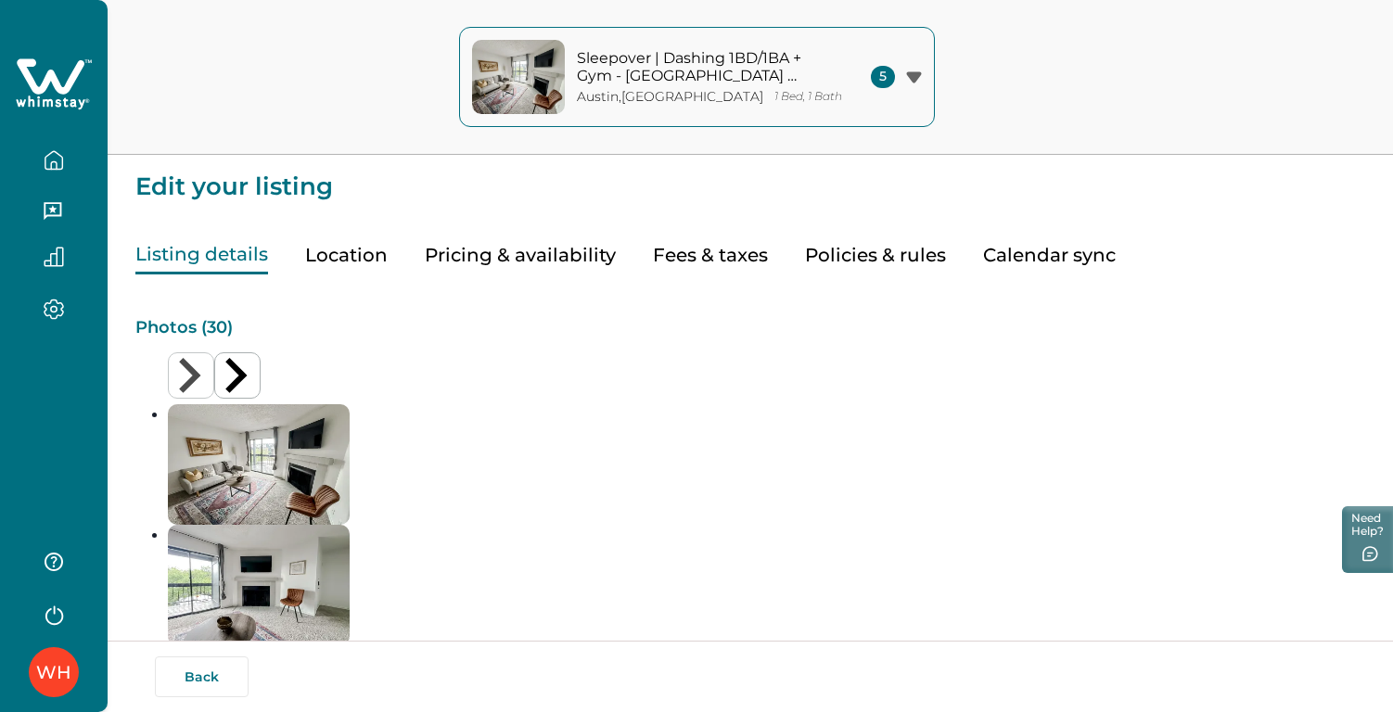
click at [357, 259] on button "Location" at bounding box center [346, 256] width 83 height 38
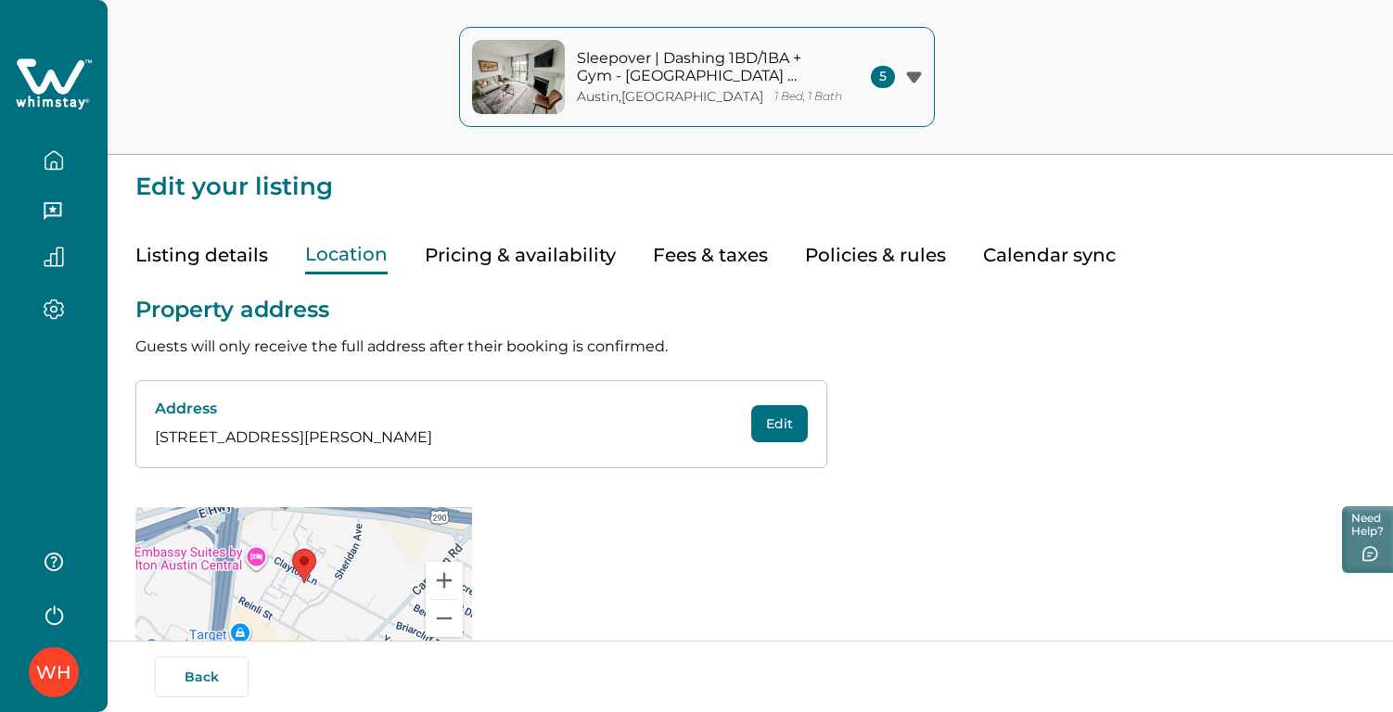
click at [370, 438] on p "[STREET_ADDRESS][PERSON_NAME]" at bounding box center [433, 438] width 557 height 22
click at [372, 437] on p "[STREET_ADDRESS][PERSON_NAME]" at bounding box center [433, 438] width 557 height 22
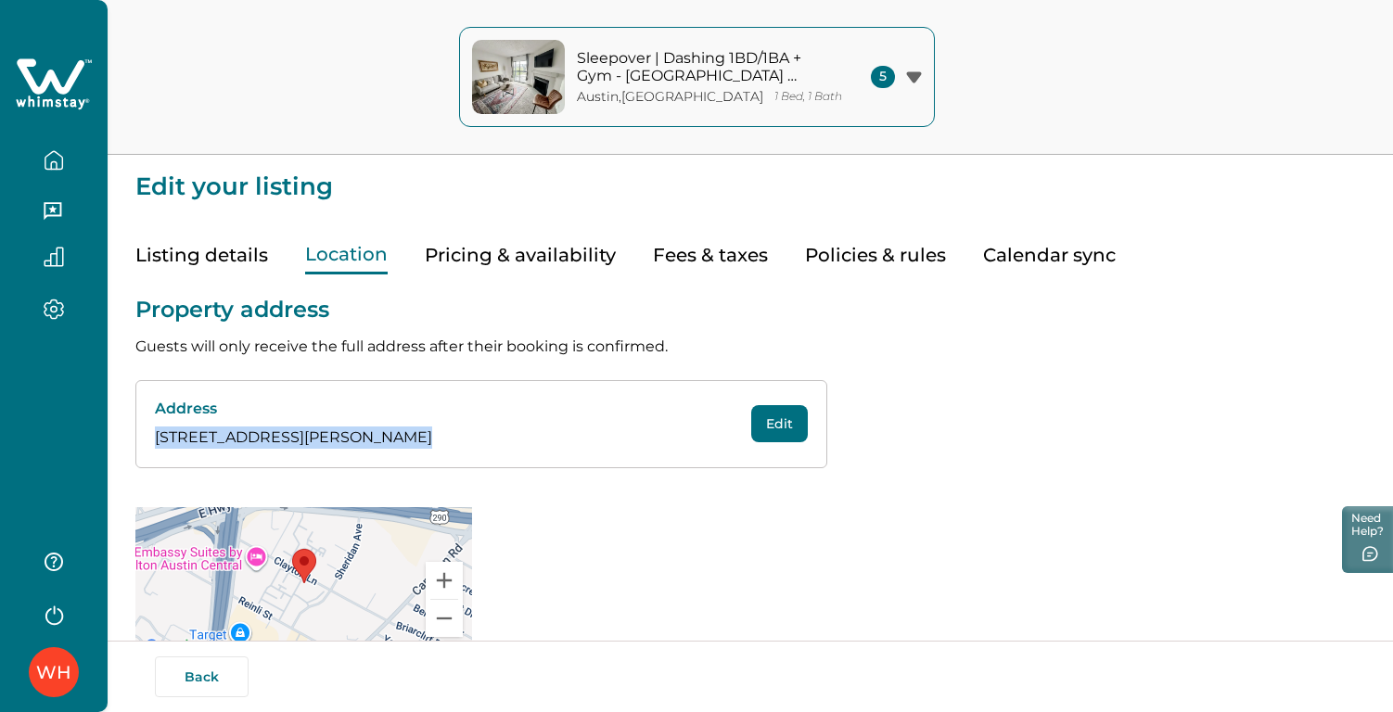
copy div "[STREET_ADDRESS][PERSON_NAME] Edit"
